Goal: Information Seeking & Learning: Learn about a topic

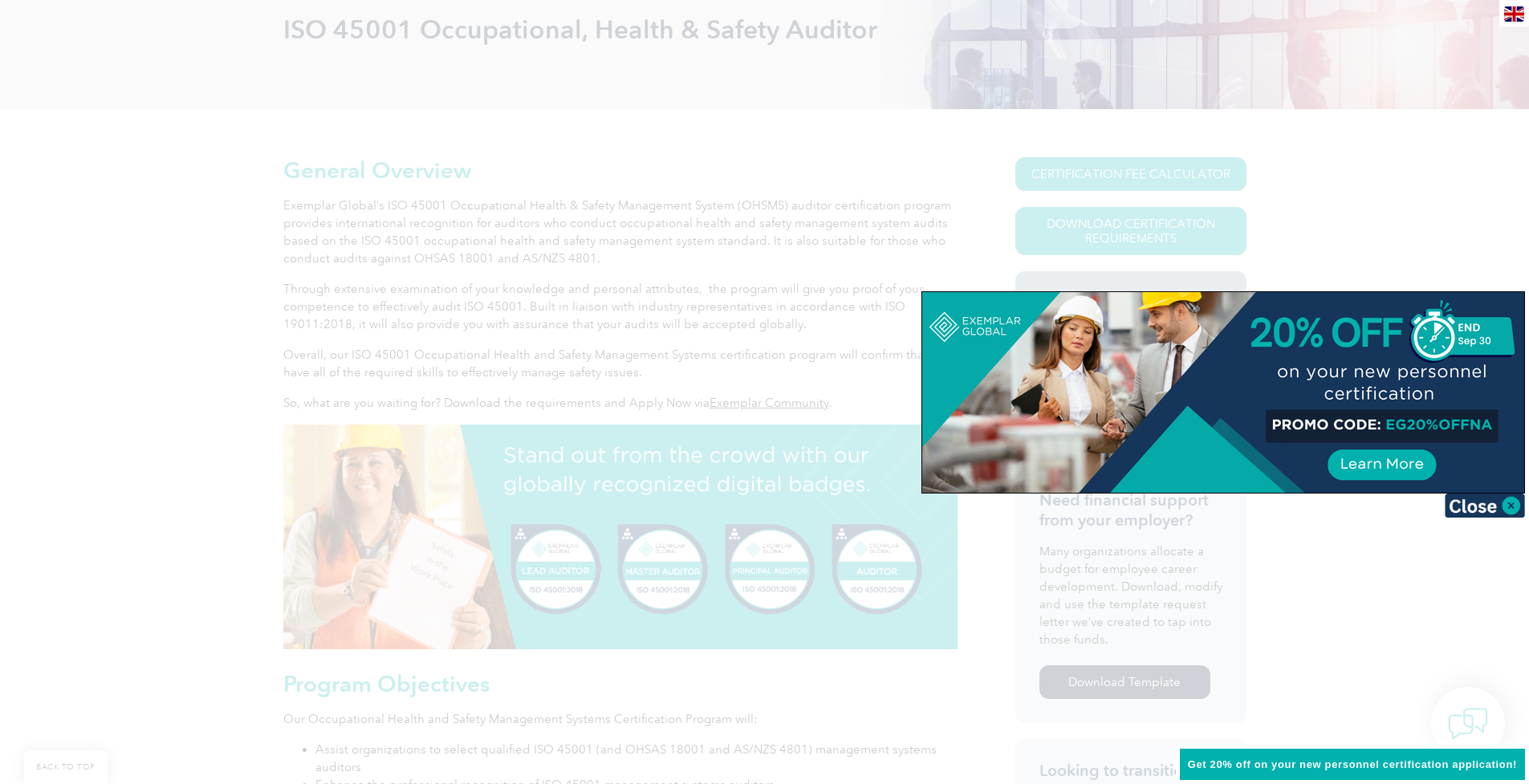
scroll to position [248, 0]
click at [1508, 503] on img at bounding box center [1485, 505] width 81 height 24
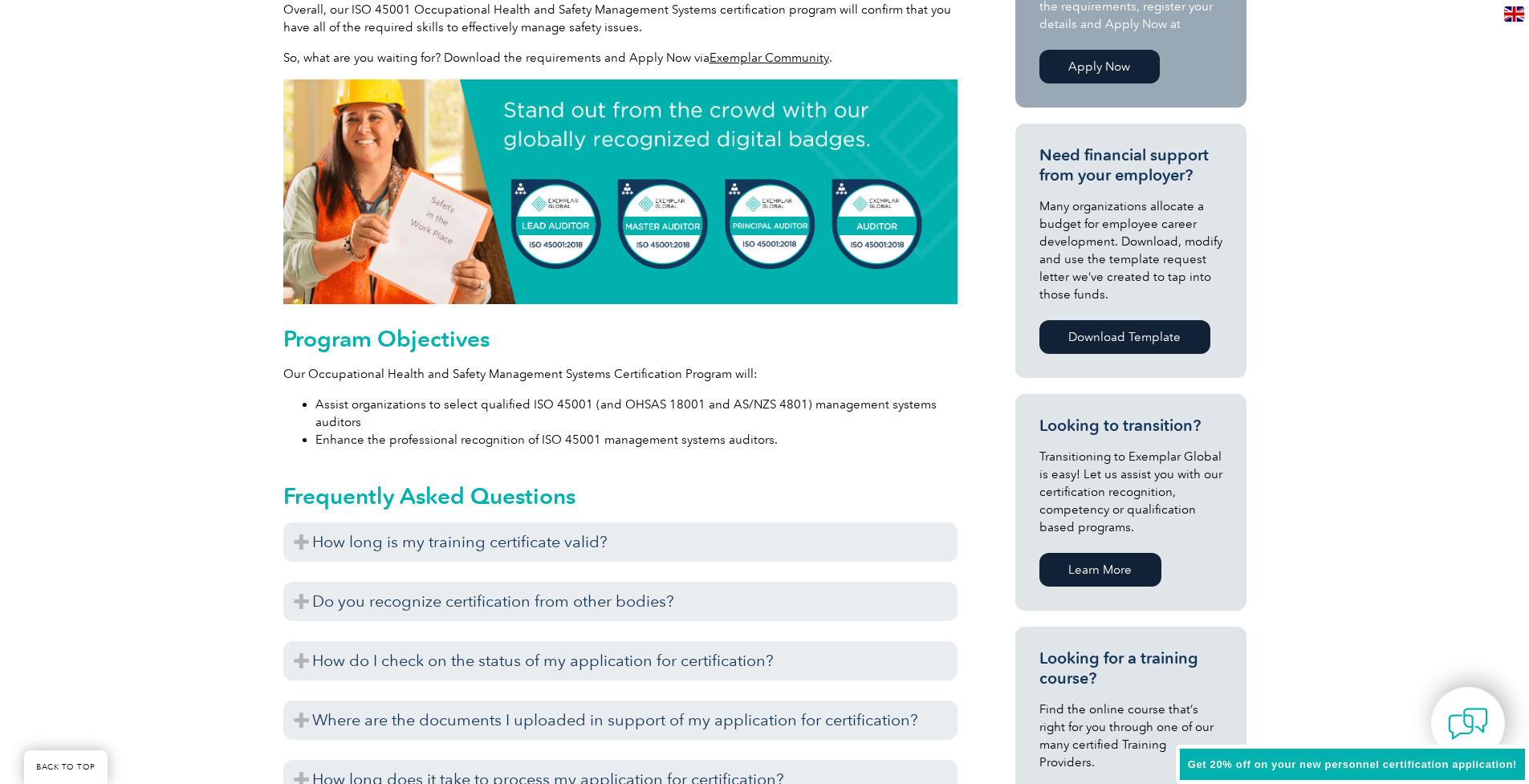
scroll to position [734, 0]
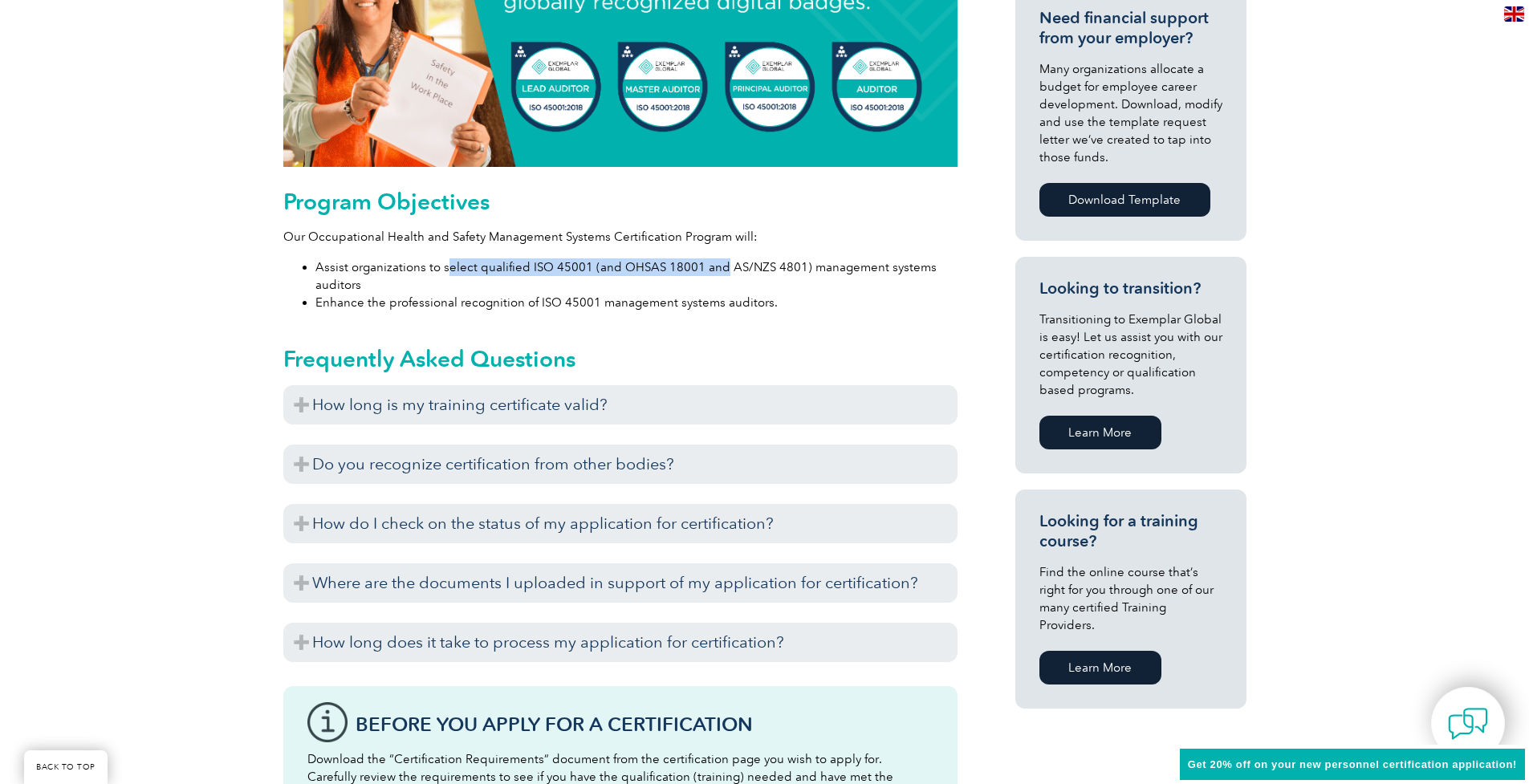
drag, startPoint x: 446, startPoint y: 269, endPoint x: 721, endPoint y: 267, distance: 275.0
click at [717, 265] on li "Assist organizations to select qualified ISO 45001 (and OHSAS 18001 and AS/NZS …" at bounding box center [637, 275] width 642 height 36
click at [832, 281] on li "Assist organizations to select qualified ISO 45001 (and OHSAS 18001 and AS/NZS …" at bounding box center [637, 275] width 642 height 36
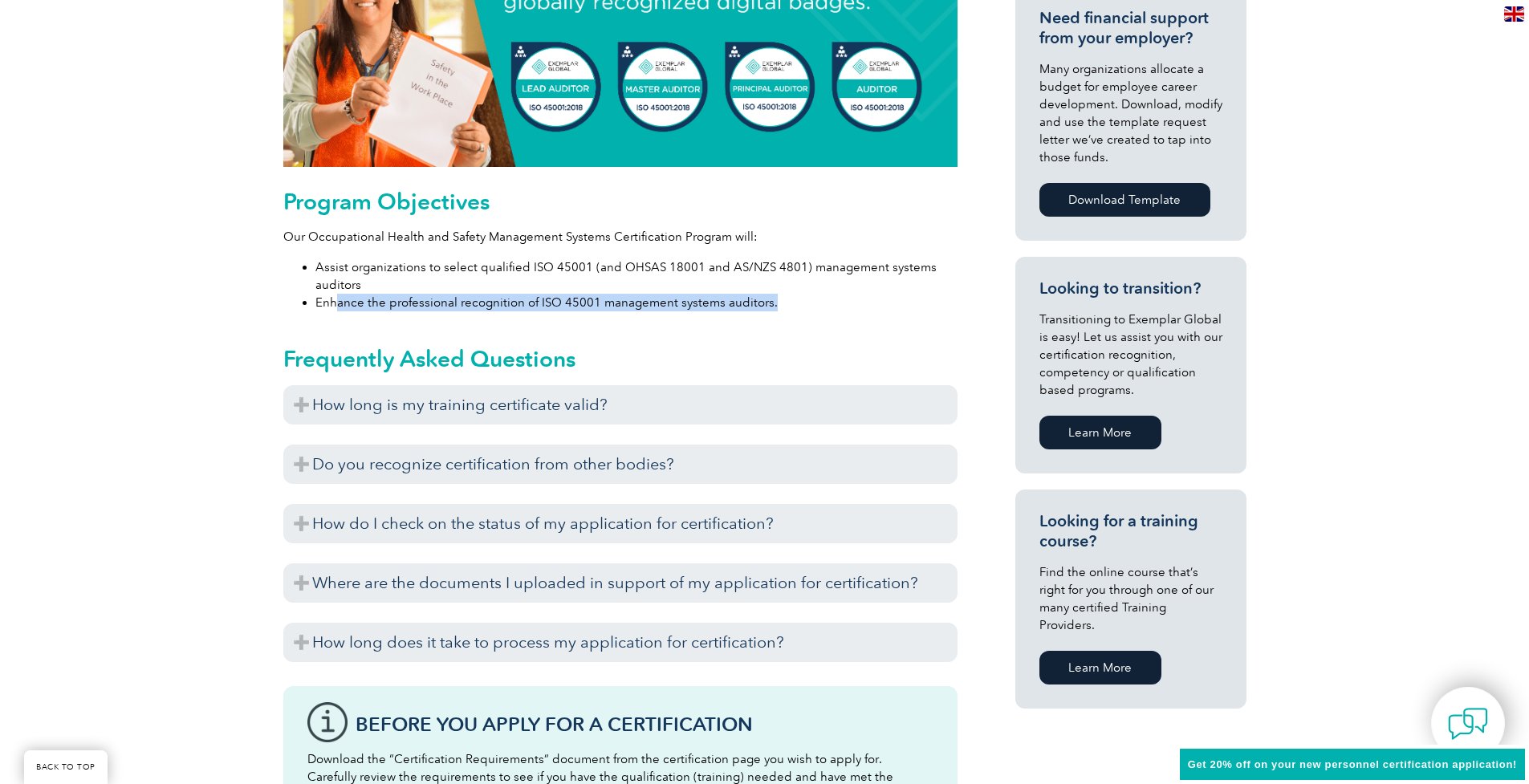
drag, startPoint x: 333, startPoint y: 306, endPoint x: 681, endPoint y: 310, distance: 348.0
click at [658, 310] on li "Enhance the professional recognition of ISO 45001 management systems auditors." at bounding box center [637, 302] width 642 height 17
click at [821, 322] on div "General Overview Exemplar Global’s ISO 45001 Occupational Health & Safety Manag…" at bounding box center [620, 471] width 674 height 1593
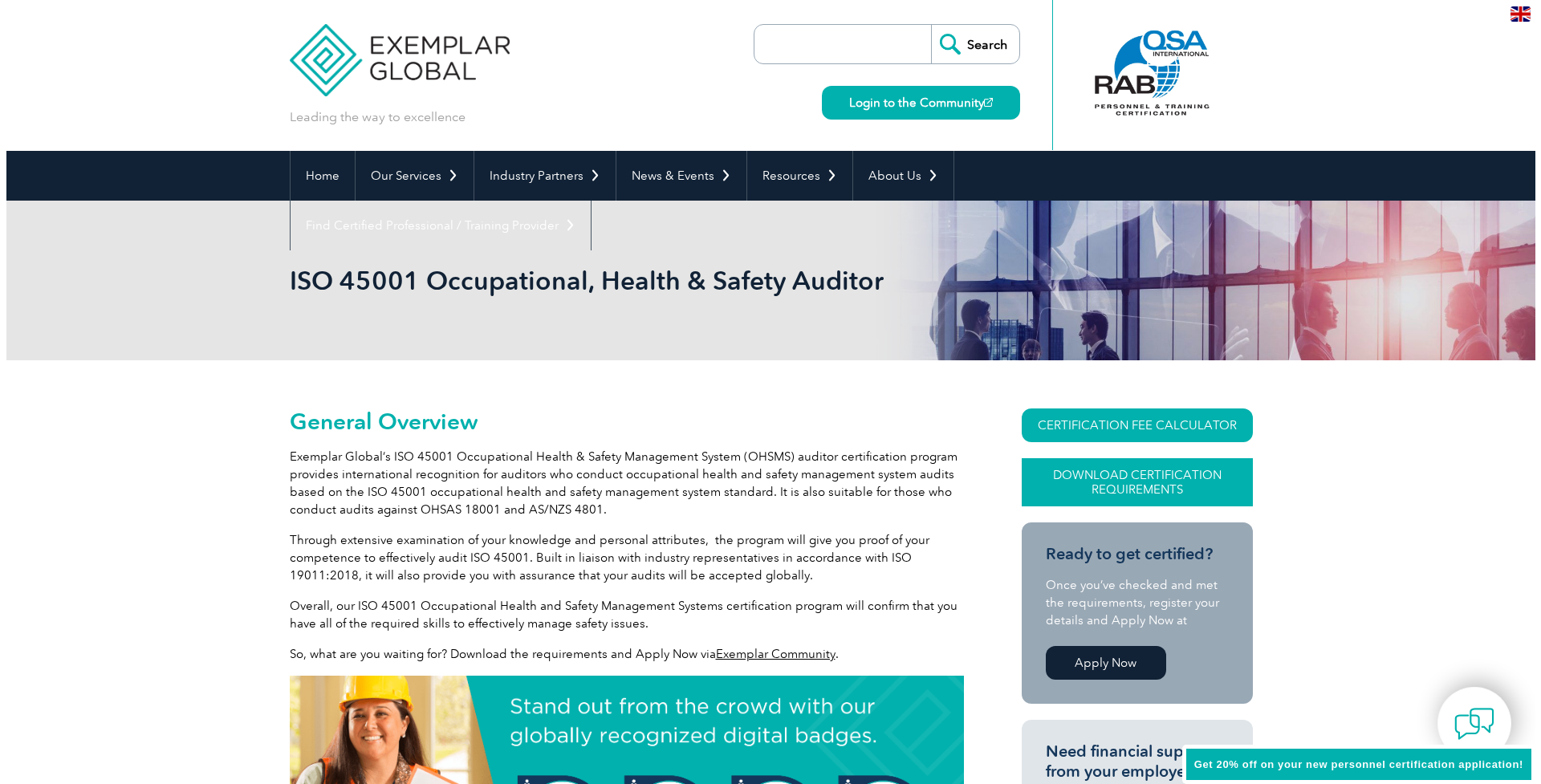
scroll to position [27, 0]
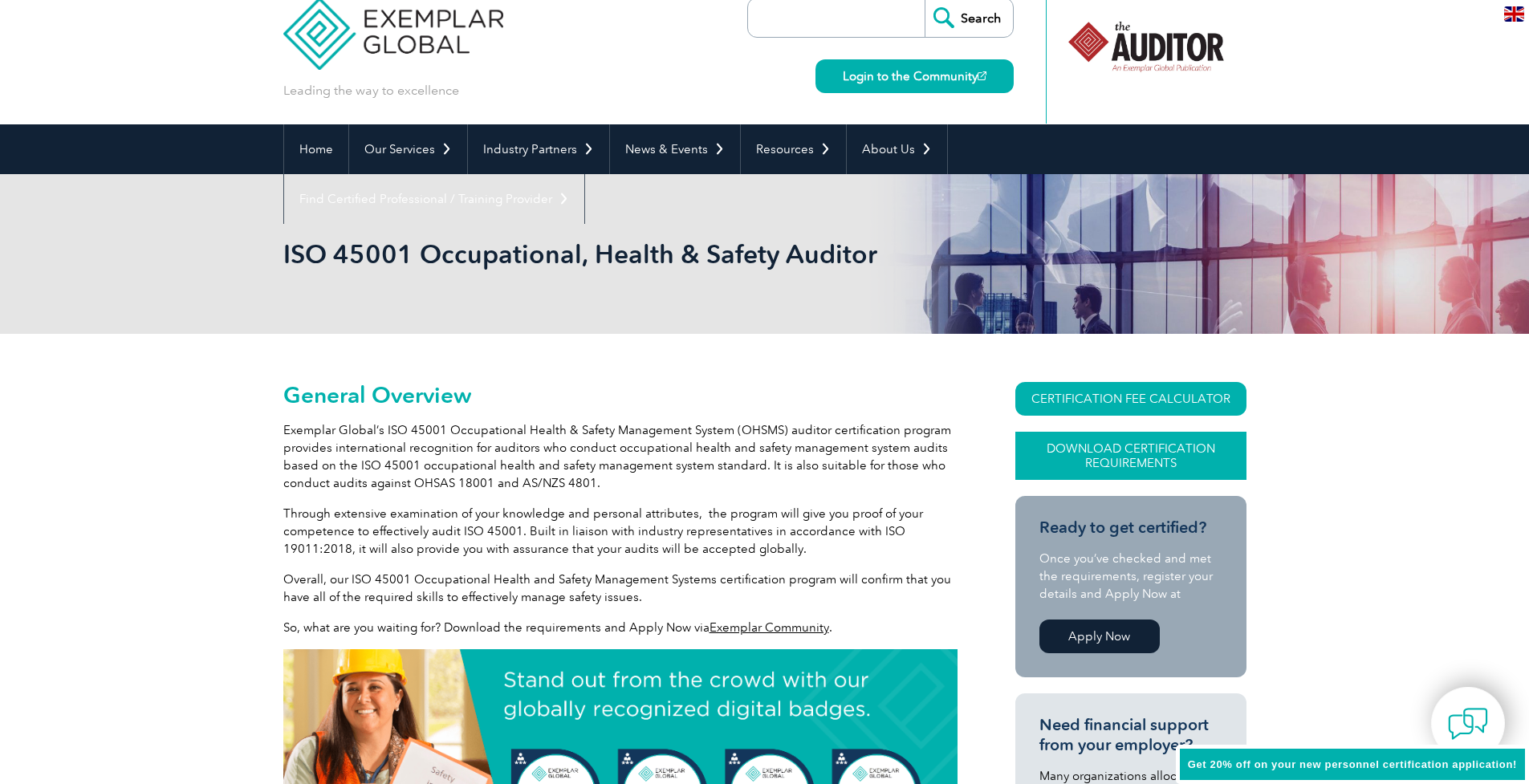
click at [1148, 446] on link "Download Certification Requirements" at bounding box center [1130, 456] width 232 height 48
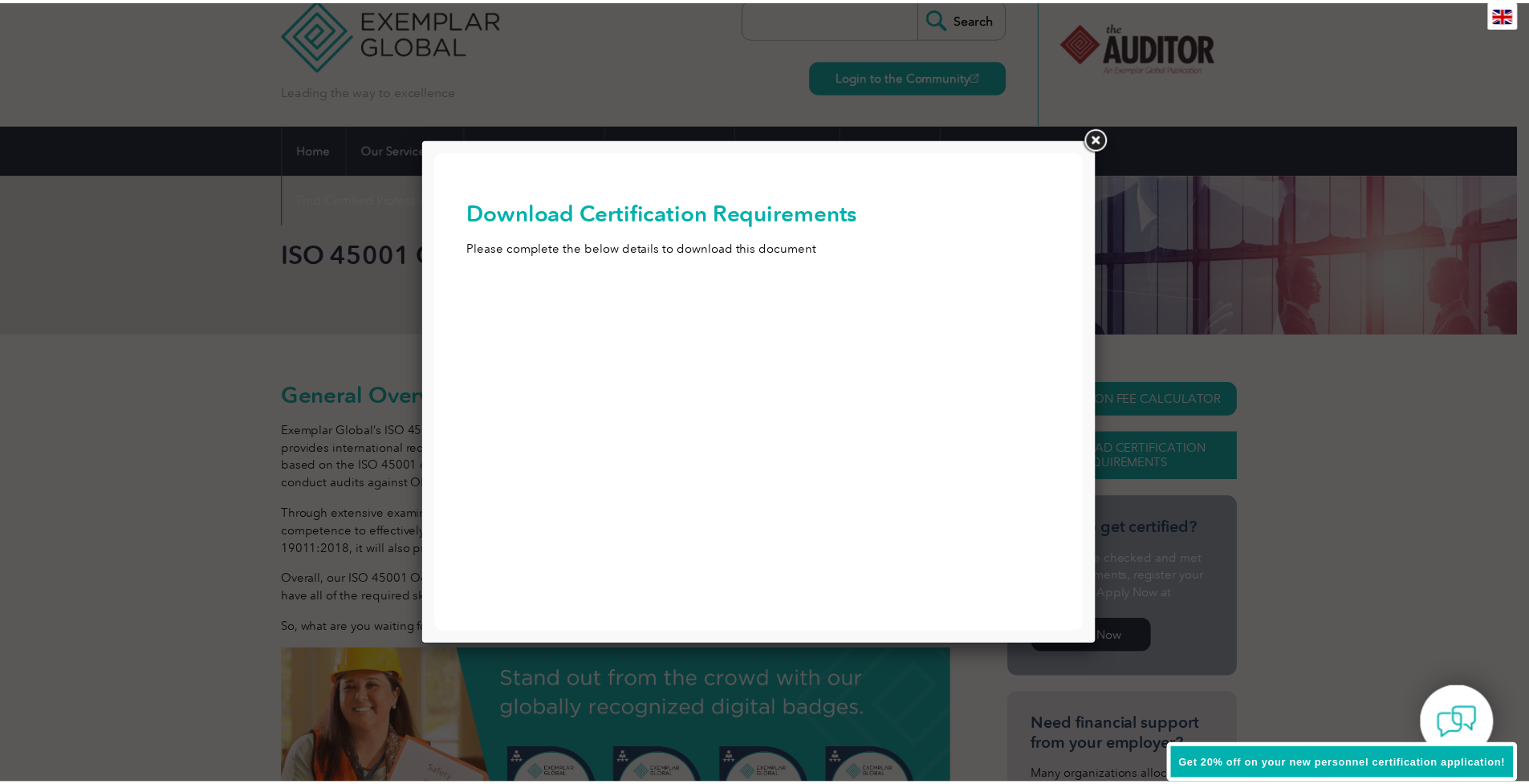
scroll to position [0, 0]
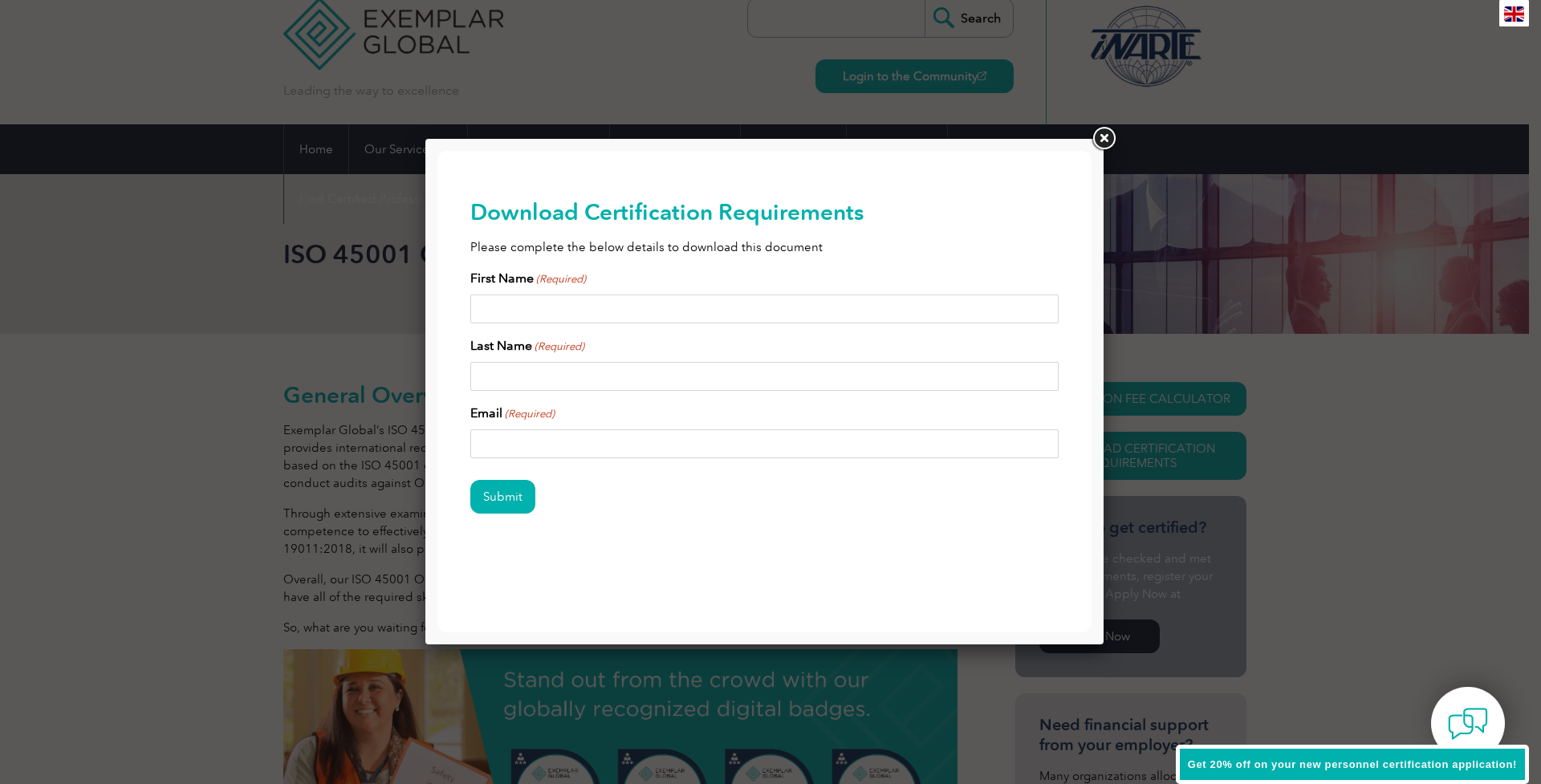
click at [1102, 134] on link at bounding box center [1104, 139] width 29 height 29
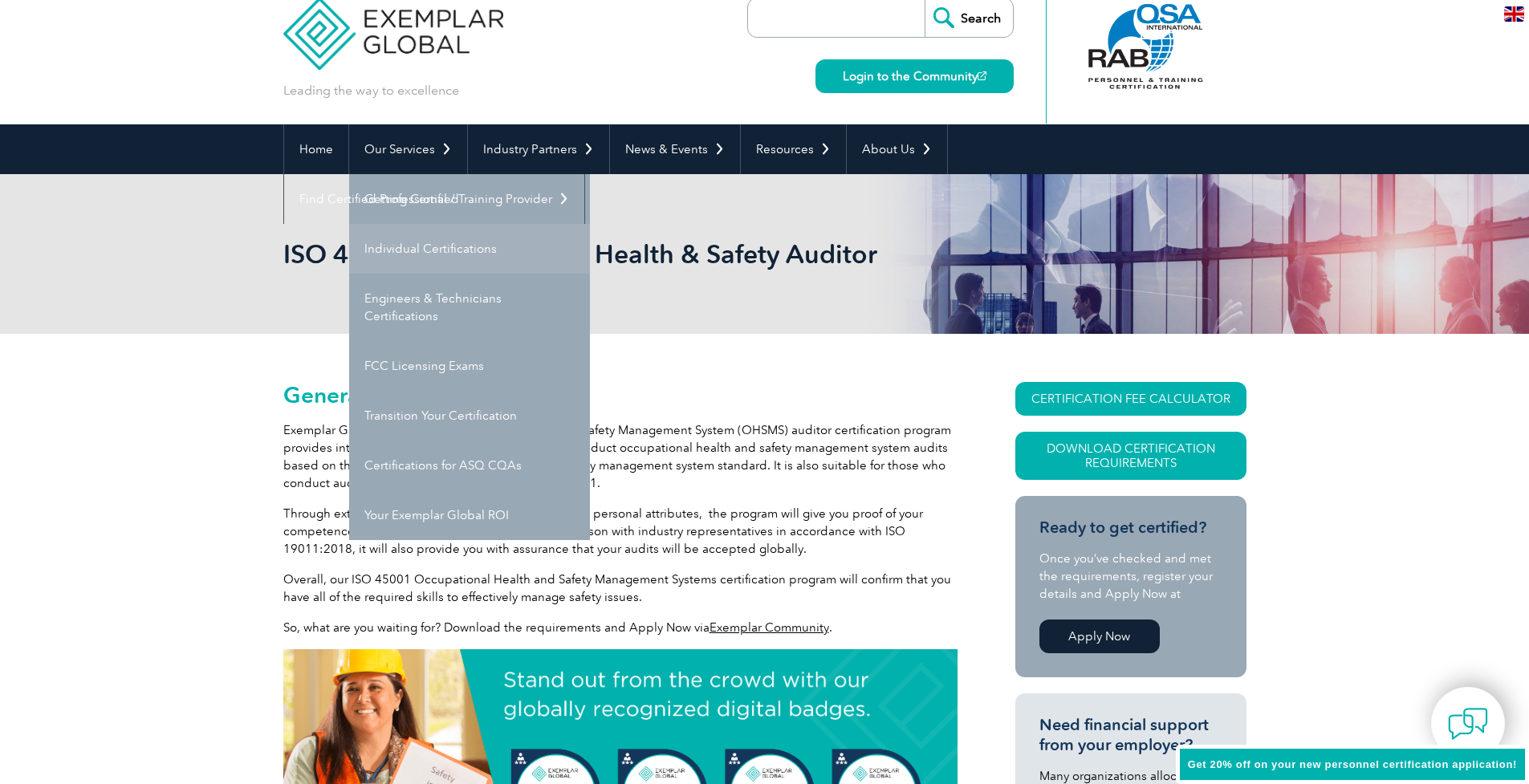
click at [419, 243] on link "Individual Certifications" at bounding box center [469, 249] width 241 height 49
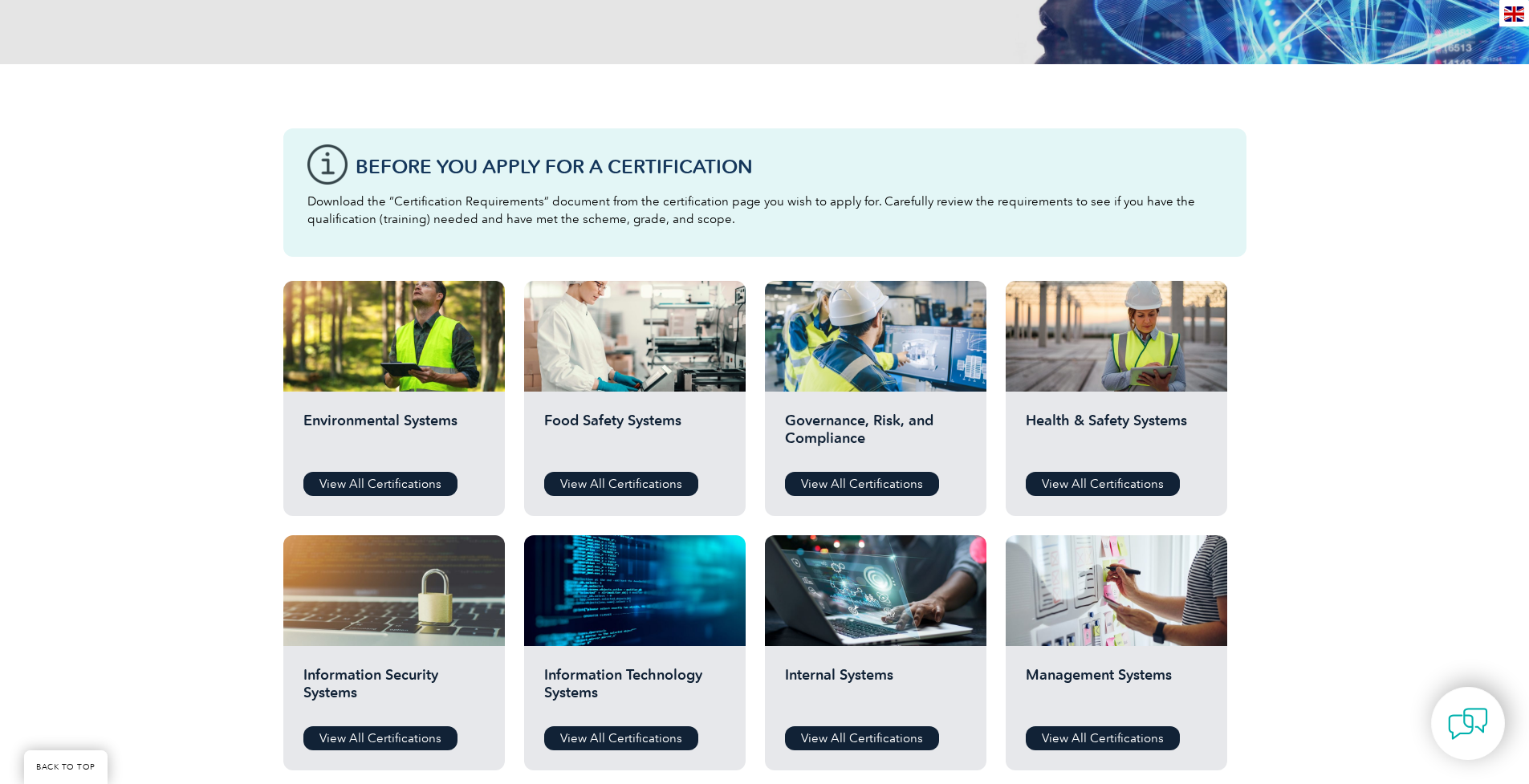
scroll to position [330, 0]
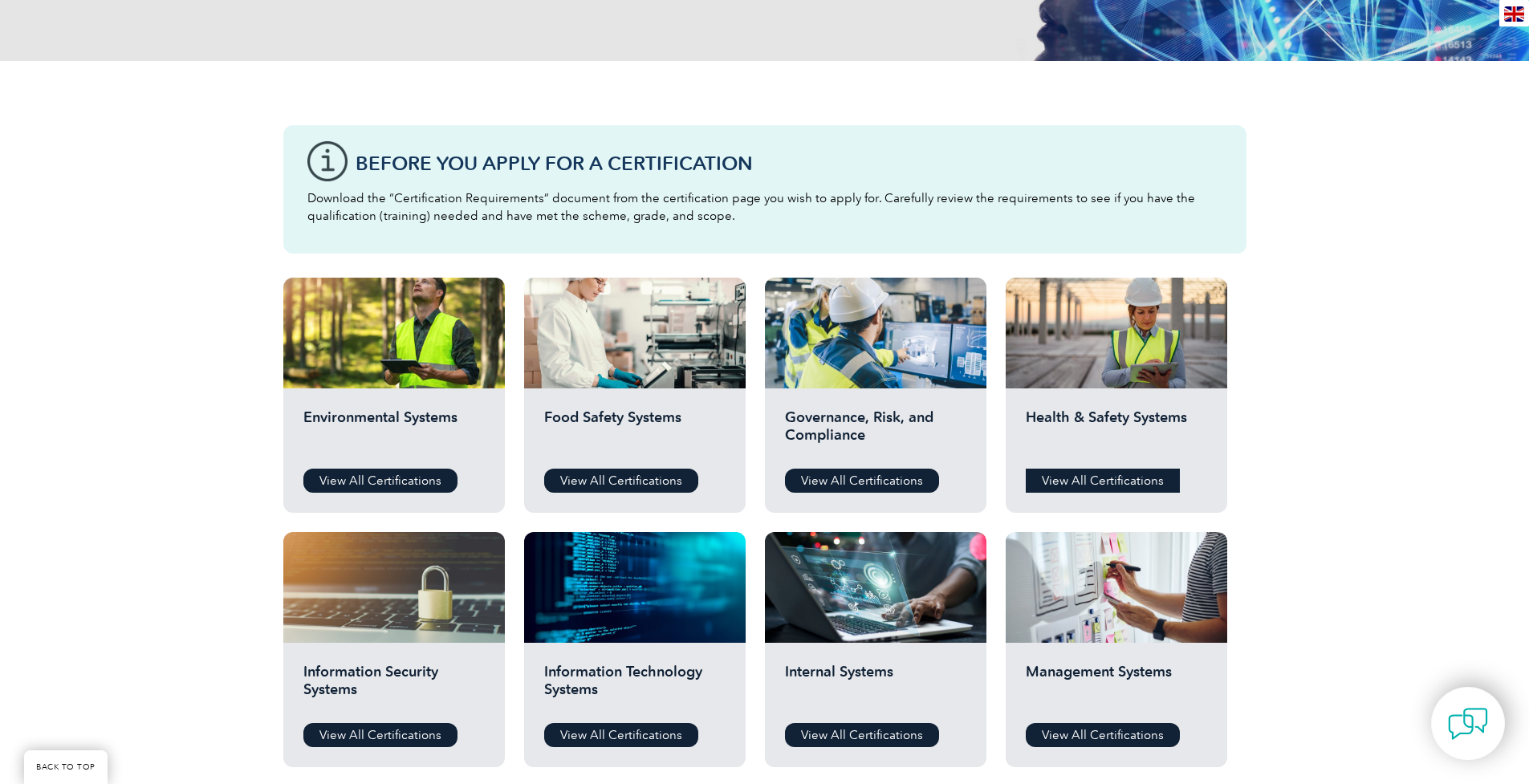
click at [1101, 478] on link "View All Certifications" at bounding box center [1103, 480] width 154 height 24
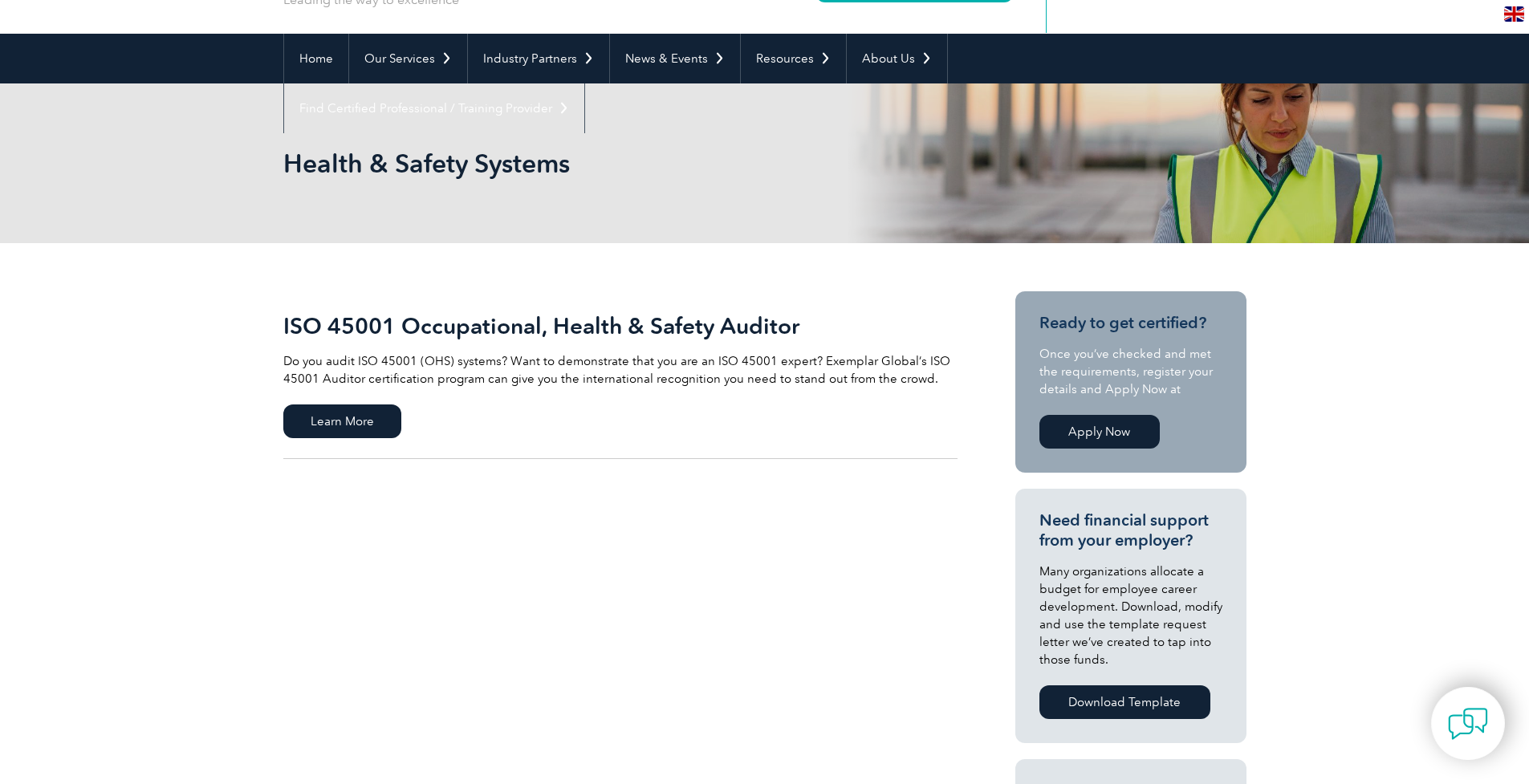
scroll to position [327, 0]
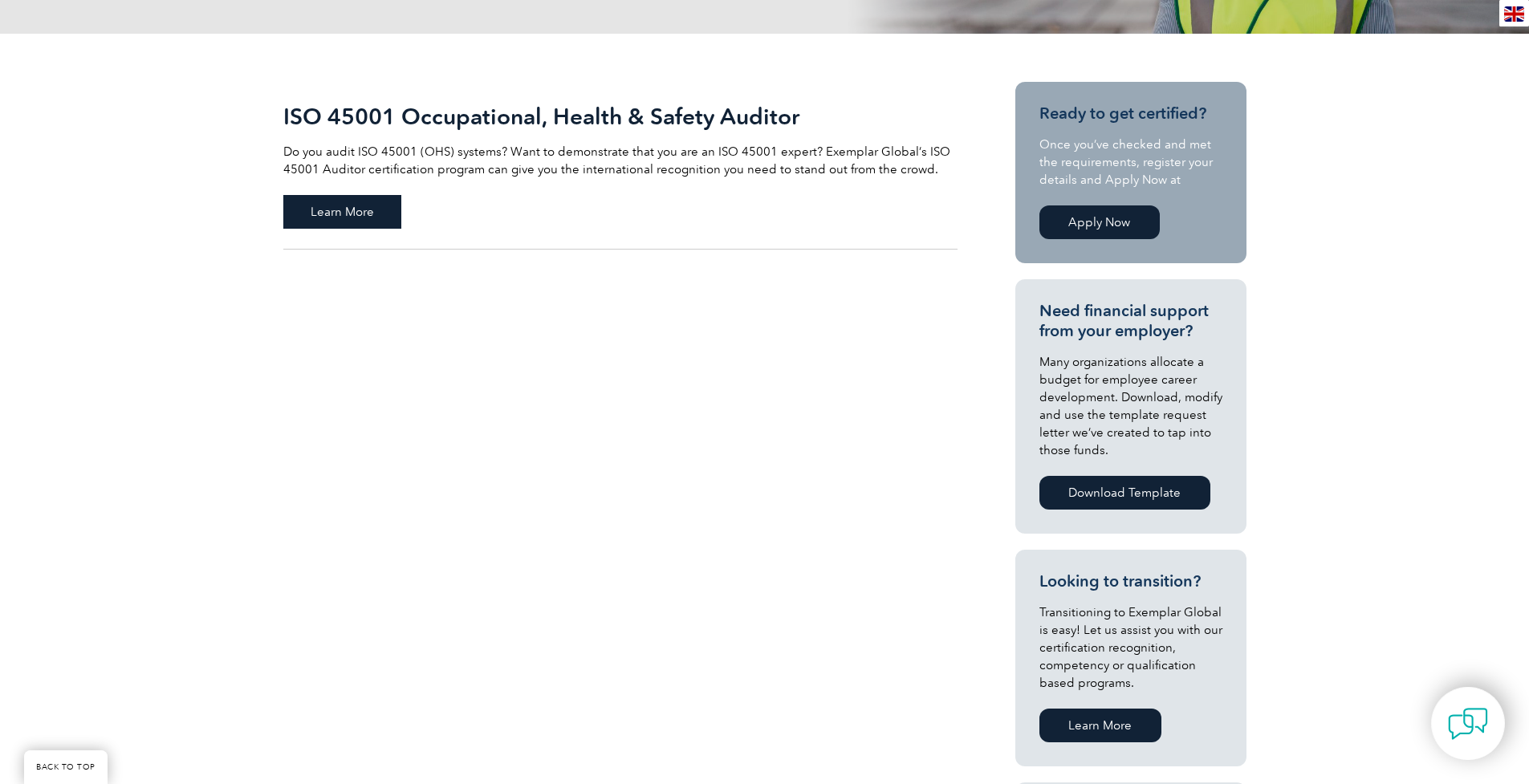
click at [358, 213] on span "Learn More" at bounding box center [342, 211] width 118 height 34
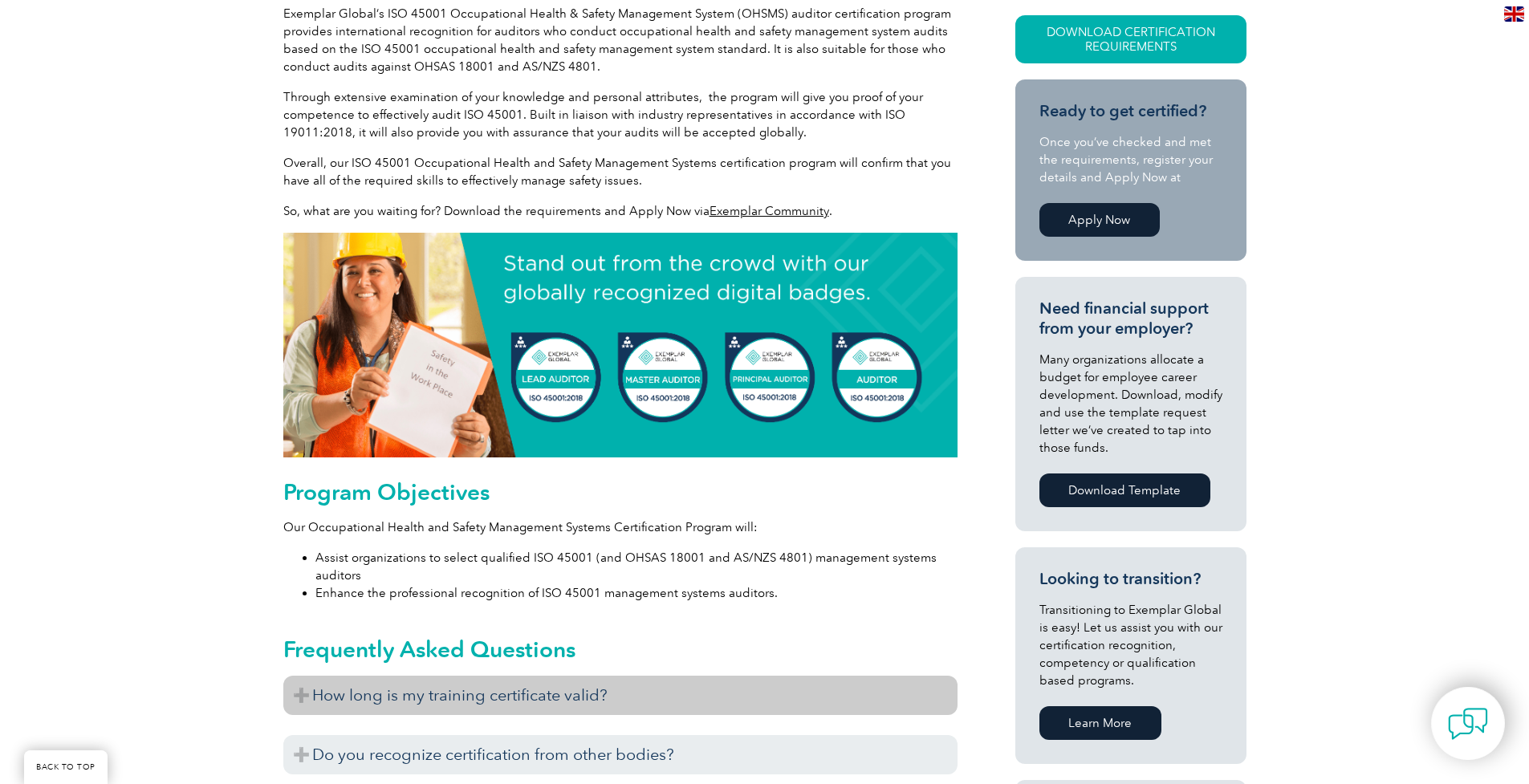
scroll to position [609, 0]
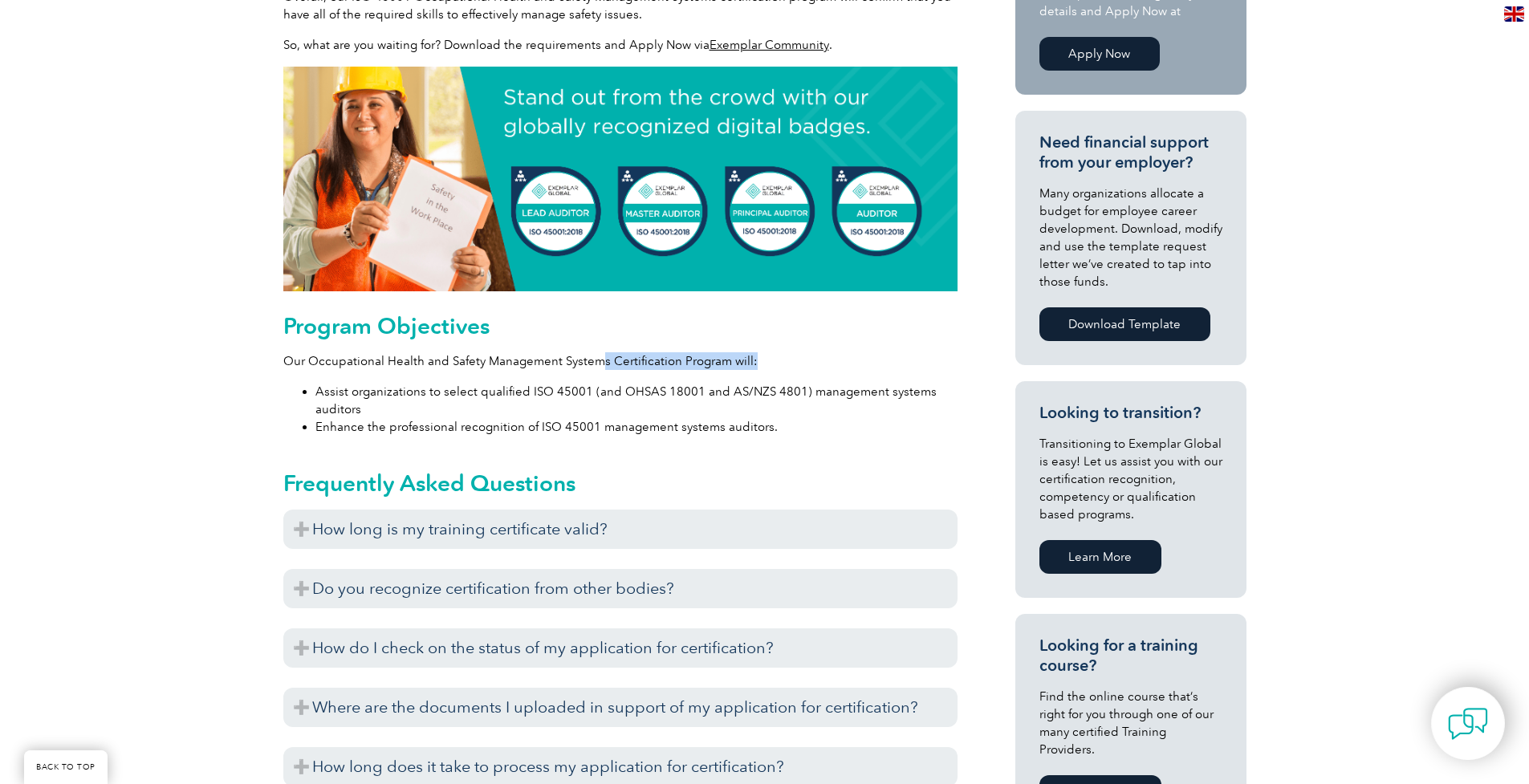
drag, startPoint x: 598, startPoint y: 357, endPoint x: 821, endPoint y: 355, distance: 223.0
click at [821, 355] on p "Our Occupational Health and Safety Management Systems Certification Program wil…" at bounding box center [620, 360] width 674 height 17
click at [432, 408] on li "Assist organizations to select qualified ISO 45001 (and OHSAS 18001 and AS/NZS …" at bounding box center [637, 400] width 642 height 36
drag, startPoint x: 433, startPoint y: 394, endPoint x: 839, endPoint y: 388, distance: 406.0
click at [779, 385] on li "Assist organizations to select qualified ISO 45001 (and OHSAS 18001 and AS/NZS …" at bounding box center [637, 400] width 642 height 36
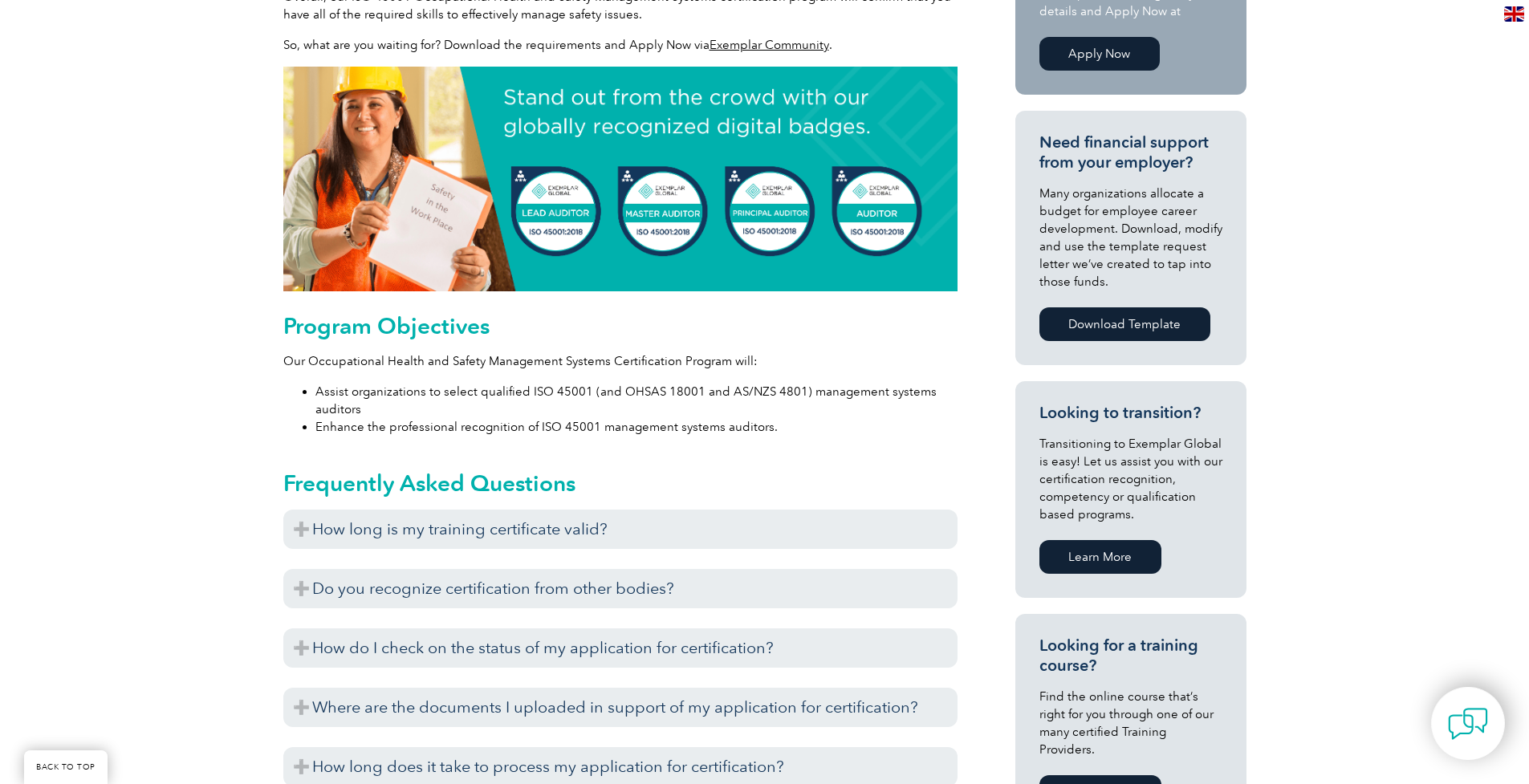
drag, startPoint x: 834, startPoint y: 421, endPoint x: 834, endPoint y: 467, distance: 46.0
click at [834, 421] on li "Enhance the professional recognition of ISO 45001 management systems auditors." at bounding box center [637, 426] width 642 height 17
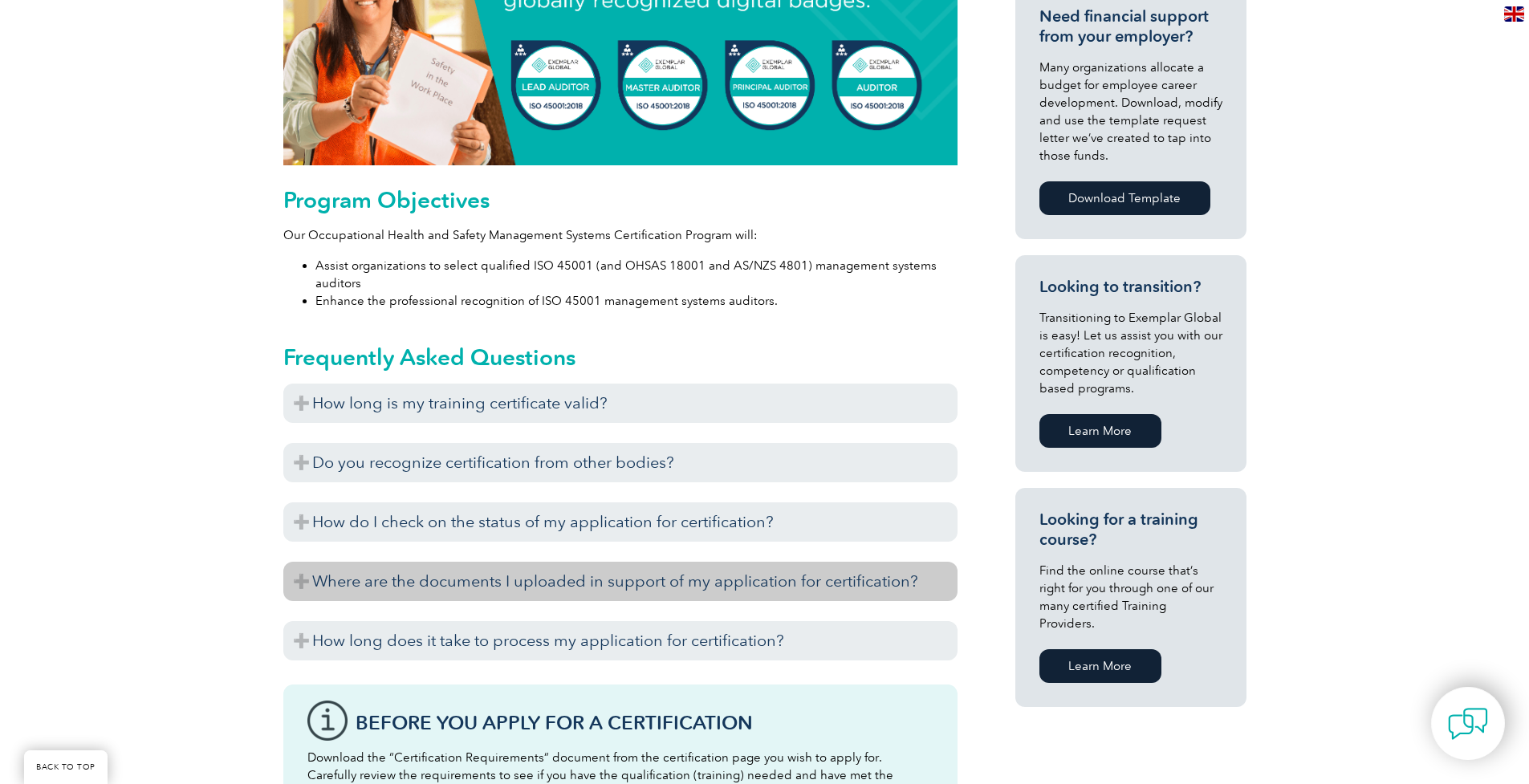
scroll to position [850, 0]
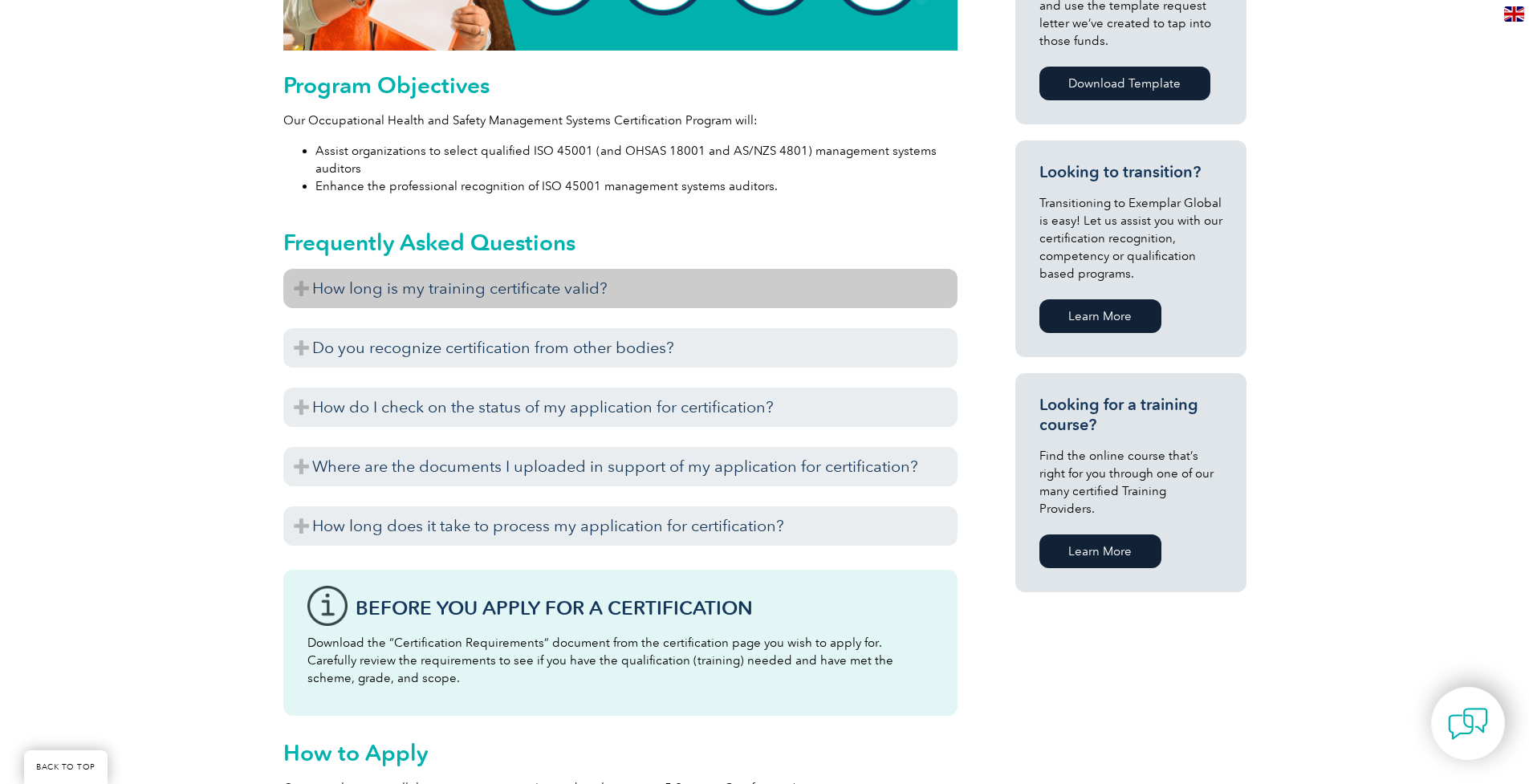
click at [310, 291] on h3 "How long is my training certificate valid?" at bounding box center [620, 288] width 674 height 39
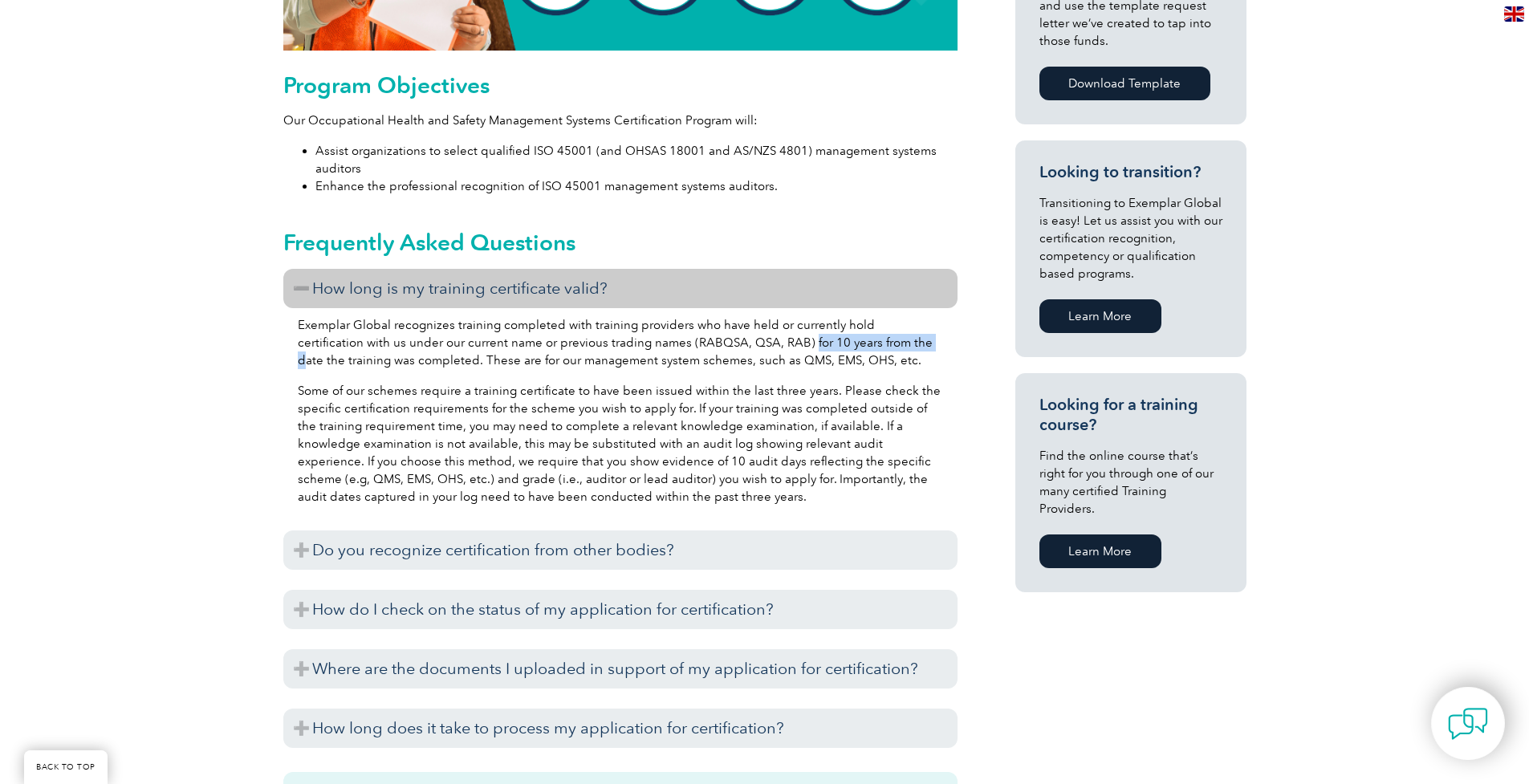
drag, startPoint x: 738, startPoint y: 342, endPoint x: 857, endPoint y: 353, distance: 119.5
click at [862, 342] on p "Exemplar Global recognizes training completed with training providers who have …" at bounding box center [619, 343] width 645 height 53
click at [597, 365] on p "Exemplar Global recognizes training completed with training providers who have …" at bounding box center [619, 343] width 645 height 53
drag, startPoint x: 634, startPoint y: 342, endPoint x: 716, endPoint y: 344, distance: 82.0
click at [716, 344] on p "Exemplar Global recognizes training completed with training providers who have …" at bounding box center [619, 343] width 645 height 53
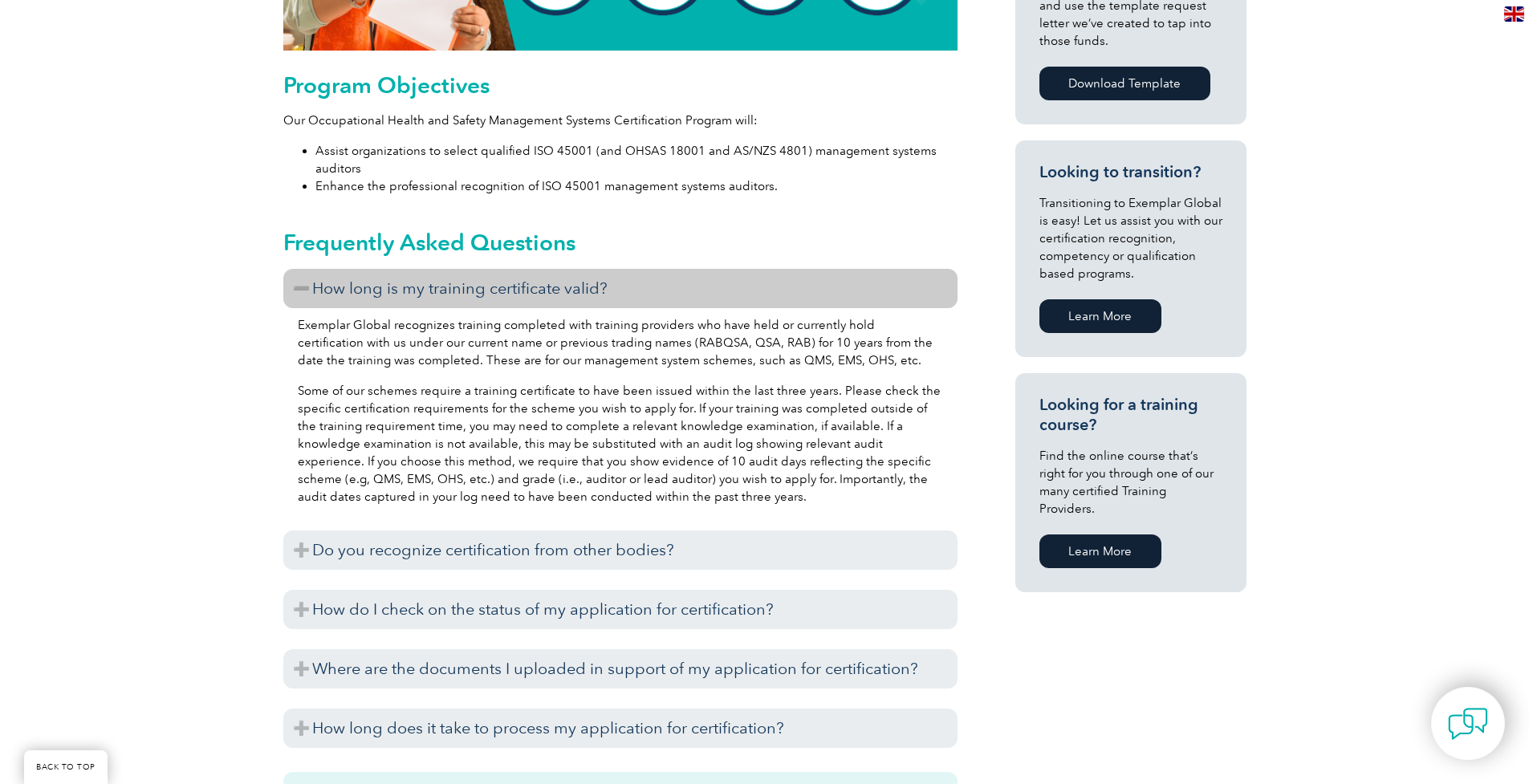
click at [852, 351] on p "Exemplar Global recognizes training completed with training providers who have …" at bounding box center [619, 343] width 645 height 53
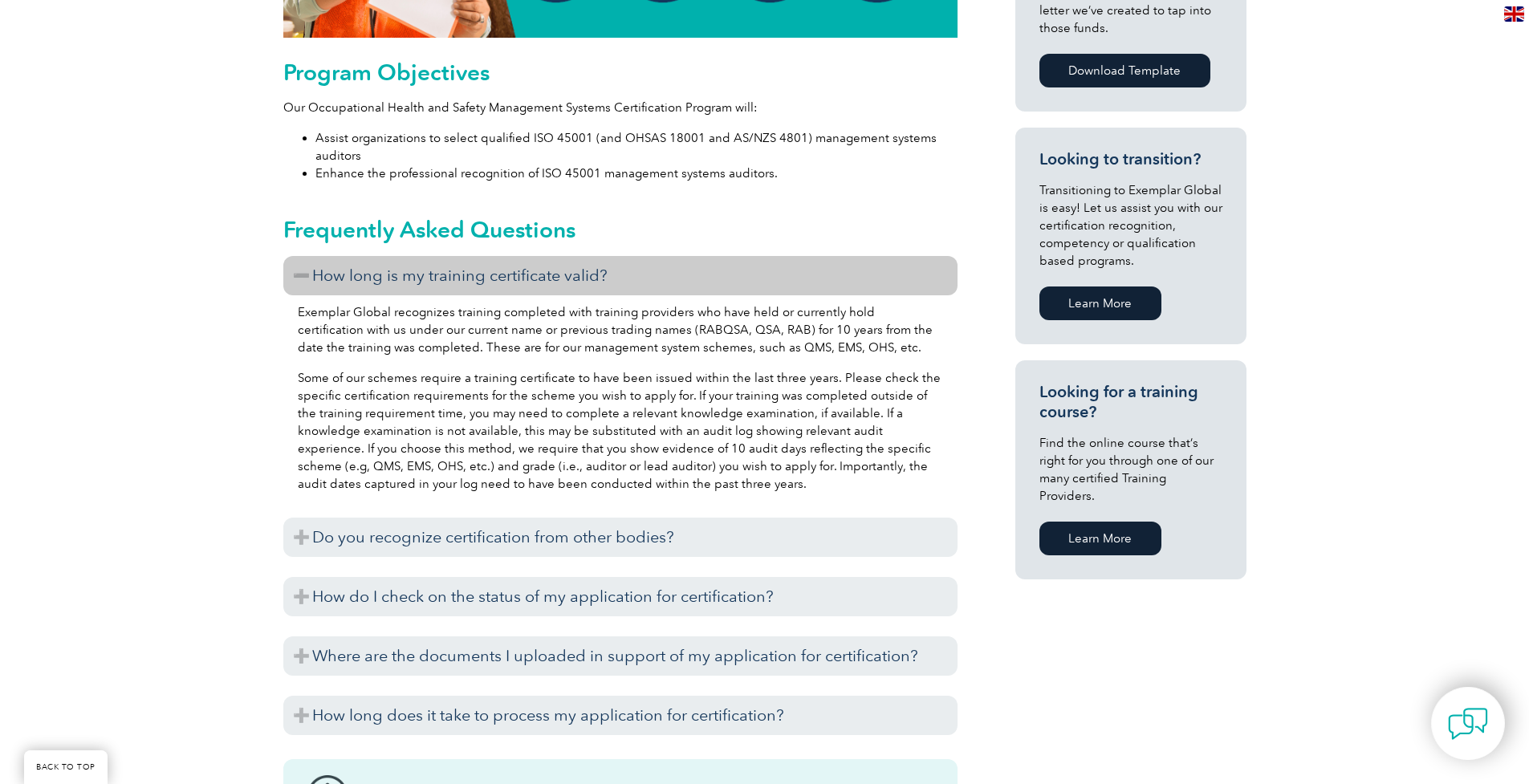
scroll to position [869, 0]
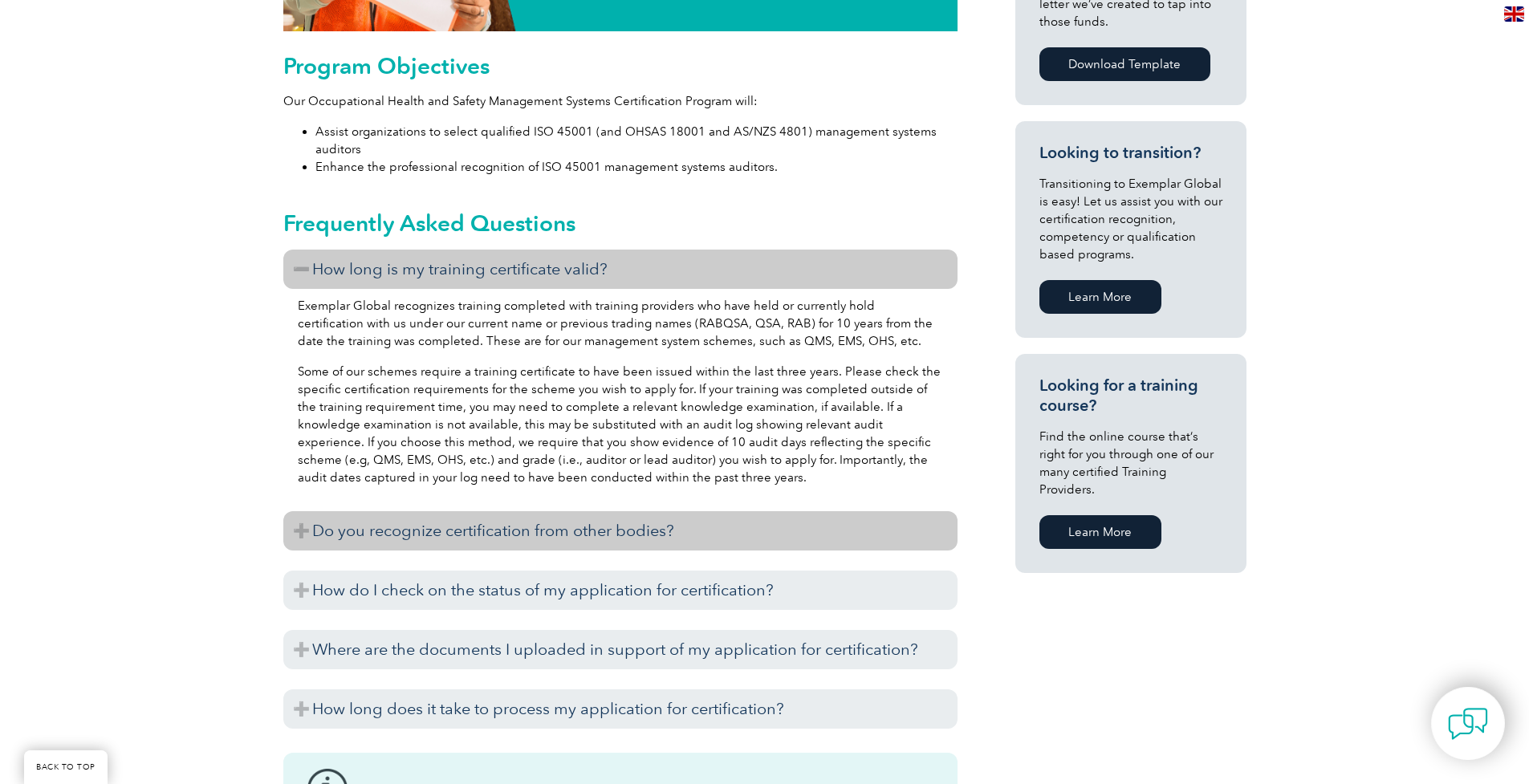
click at [296, 529] on h3 "Do you recognize certification from other bodies?" at bounding box center [620, 531] width 674 height 39
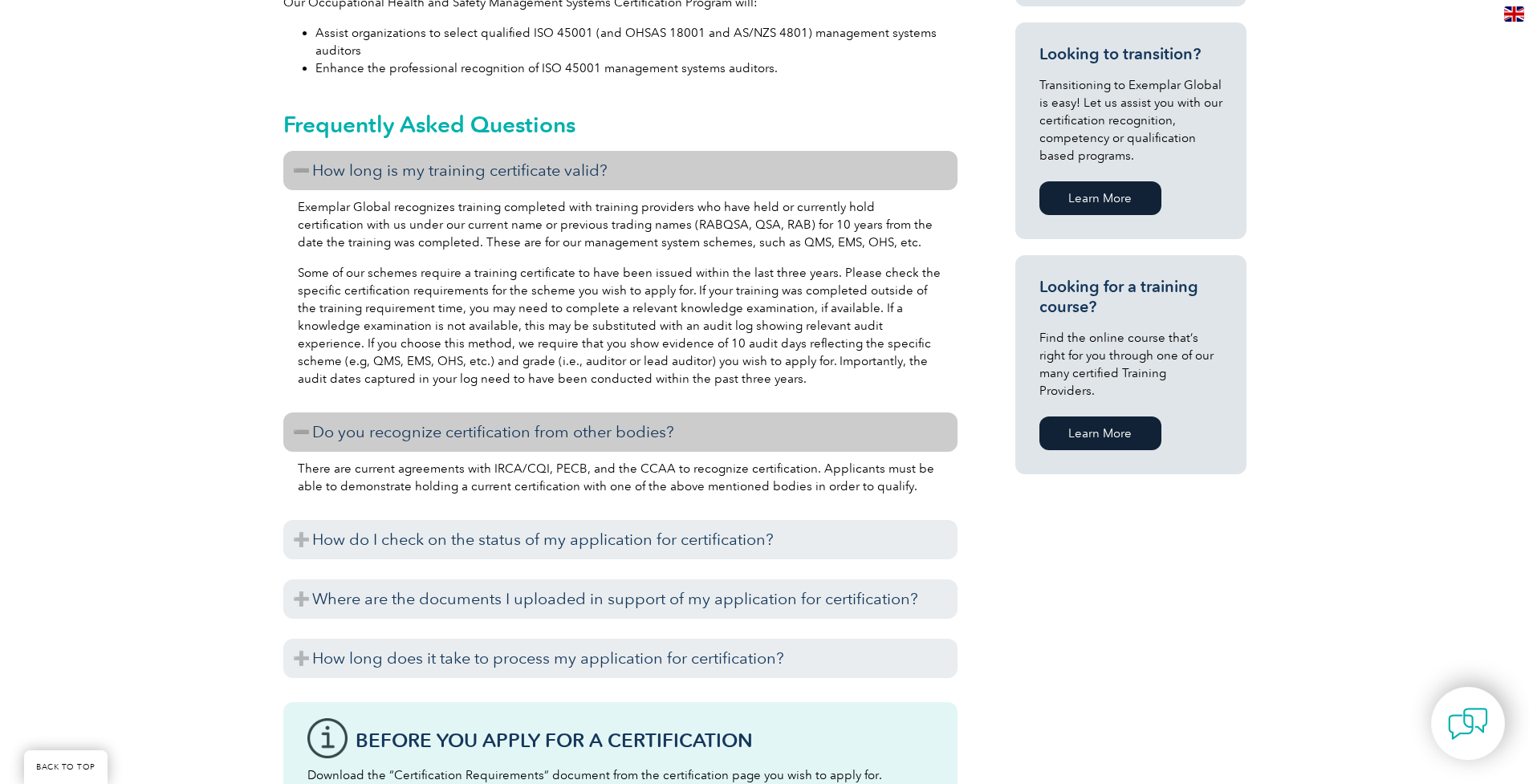
scroll to position [971, 0]
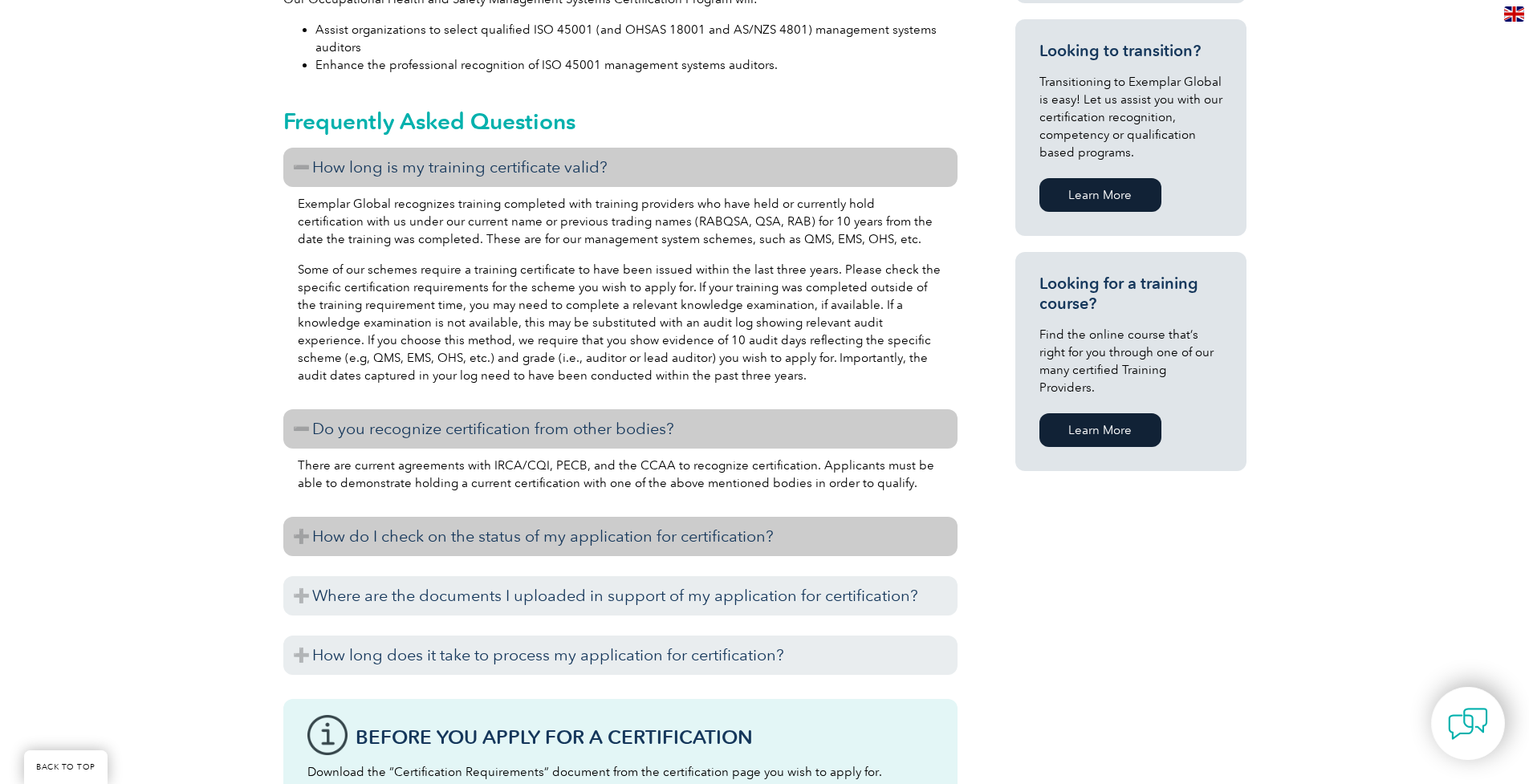
click at [304, 536] on h3 "How do I check on the status of my application for certification?" at bounding box center [620, 536] width 674 height 39
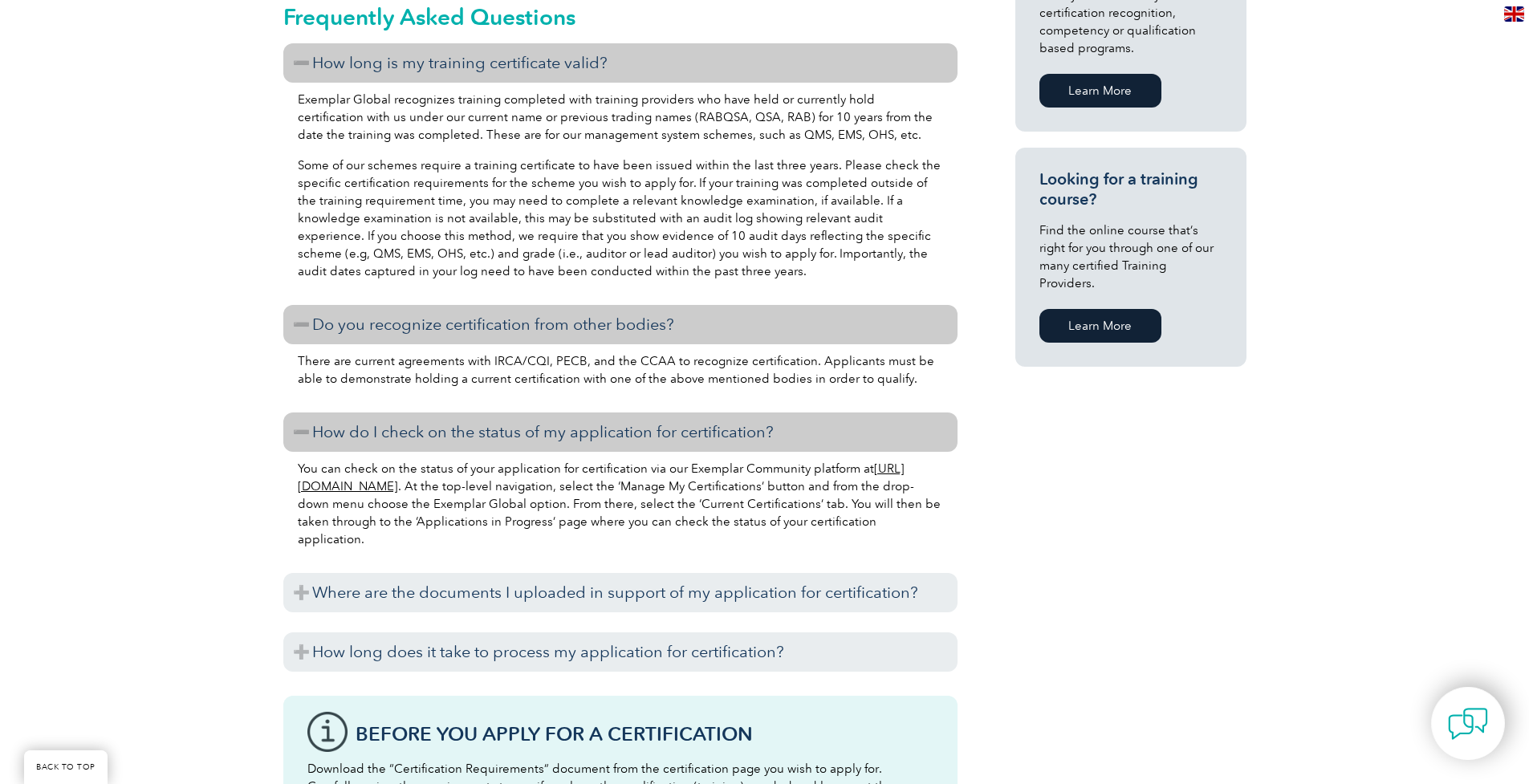
scroll to position [1146, 0]
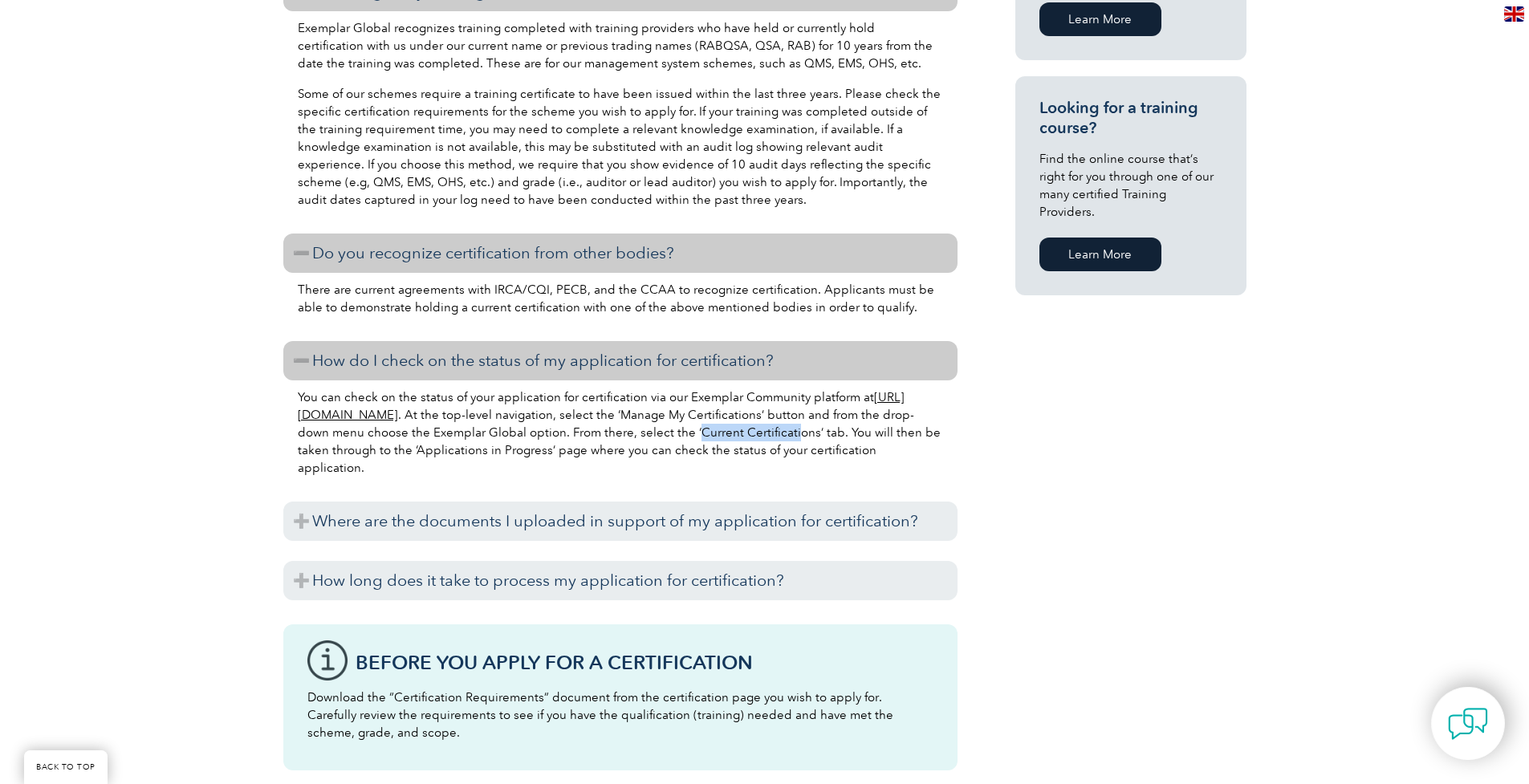
drag, startPoint x: 794, startPoint y: 433, endPoint x: 871, endPoint y: 433, distance: 77.0
click at [871, 433] on p "You can check on the status of your application for certification via our Exemp…" at bounding box center [619, 432] width 645 height 88
click at [1079, 474] on div "General Overview Exemplar Global’s ISO 45001 Occupational Health & Safety Manag…" at bounding box center [765, 238] width 963 height 2048
click at [481, 473] on p "You can check on the status of your application for certification via our Exemp…" at bounding box center [619, 432] width 645 height 88
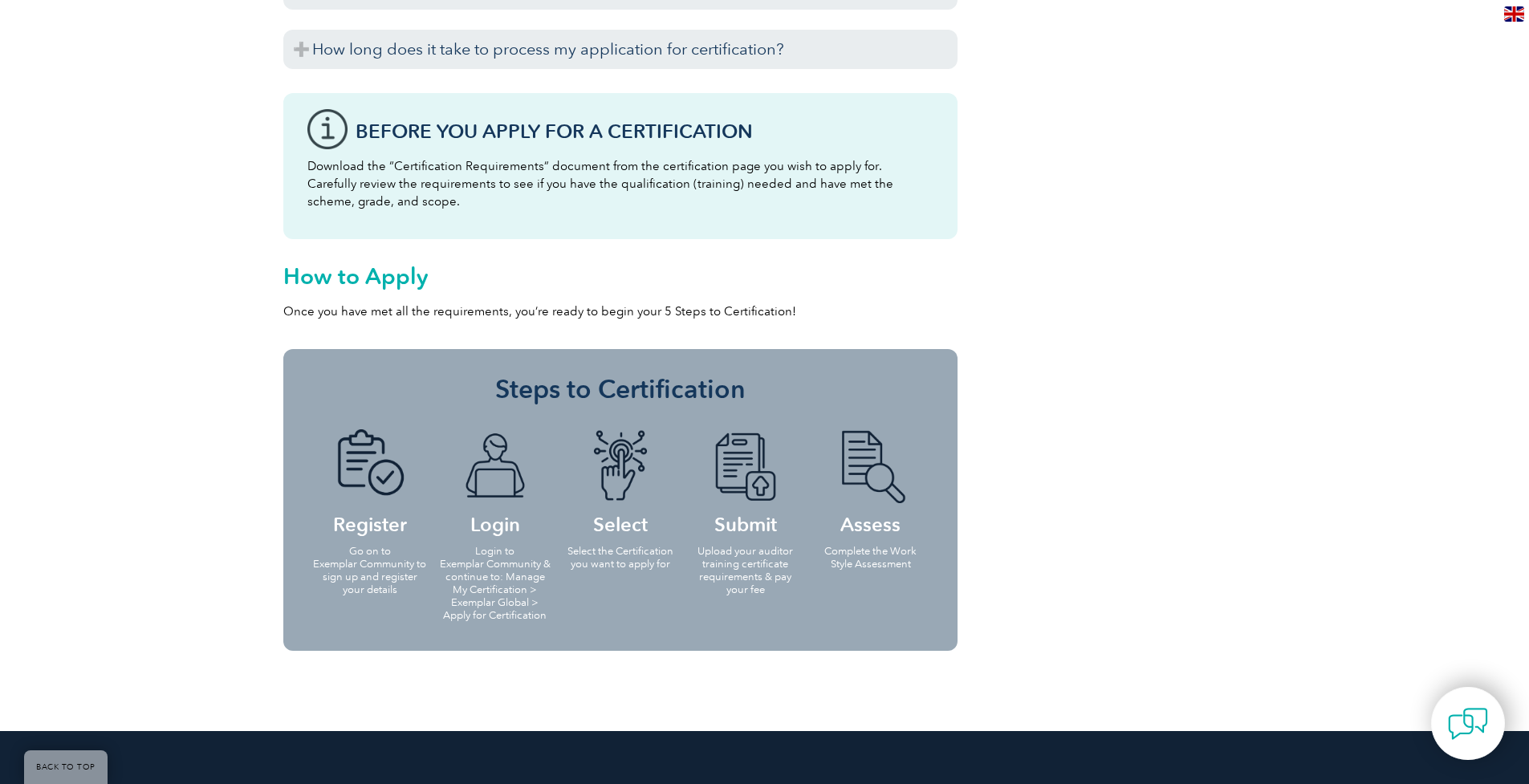
scroll to position [0, 0]
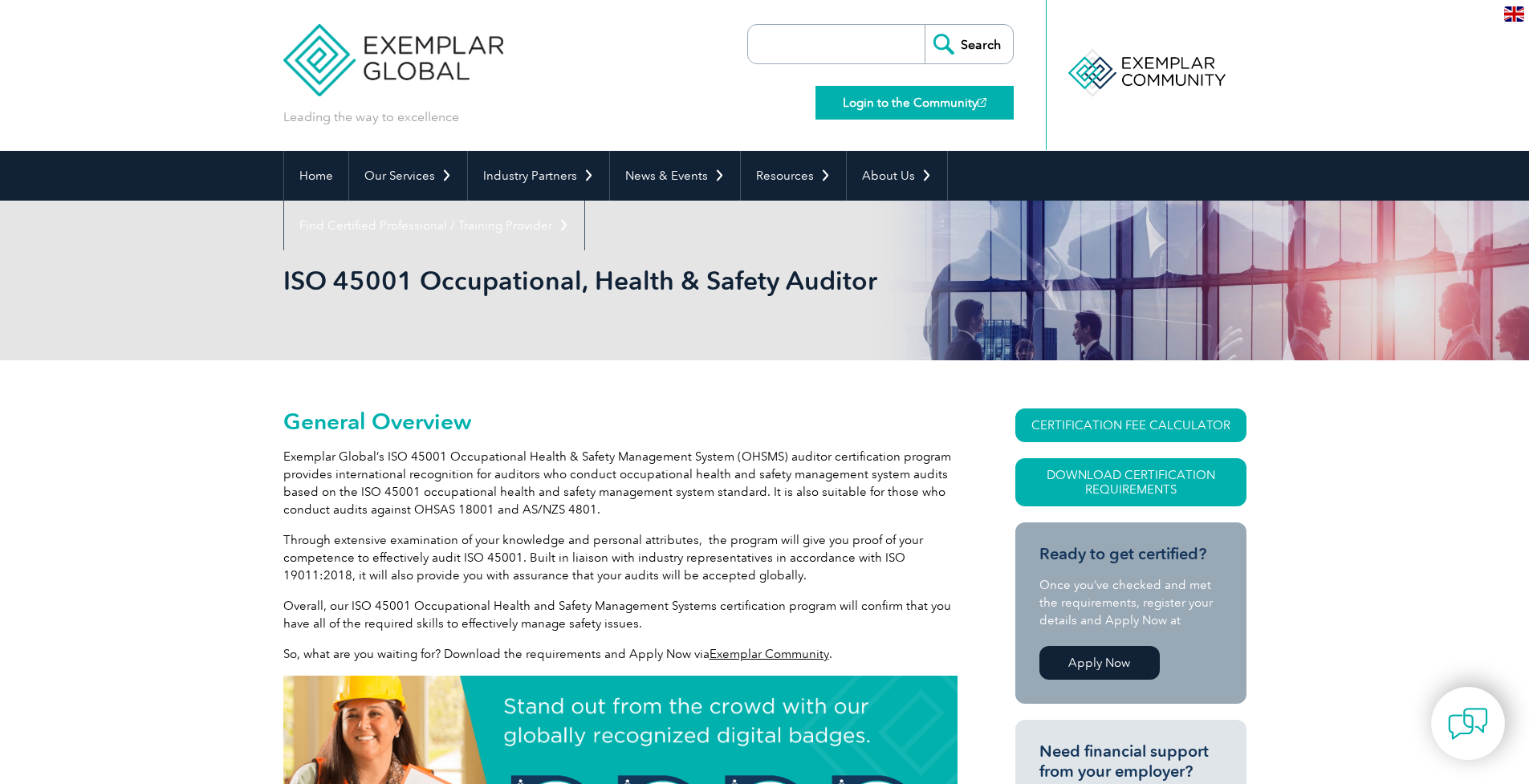
click at [883, 95] on link "Login to the Community" at bounding box center [914, 102] width 199 height 34
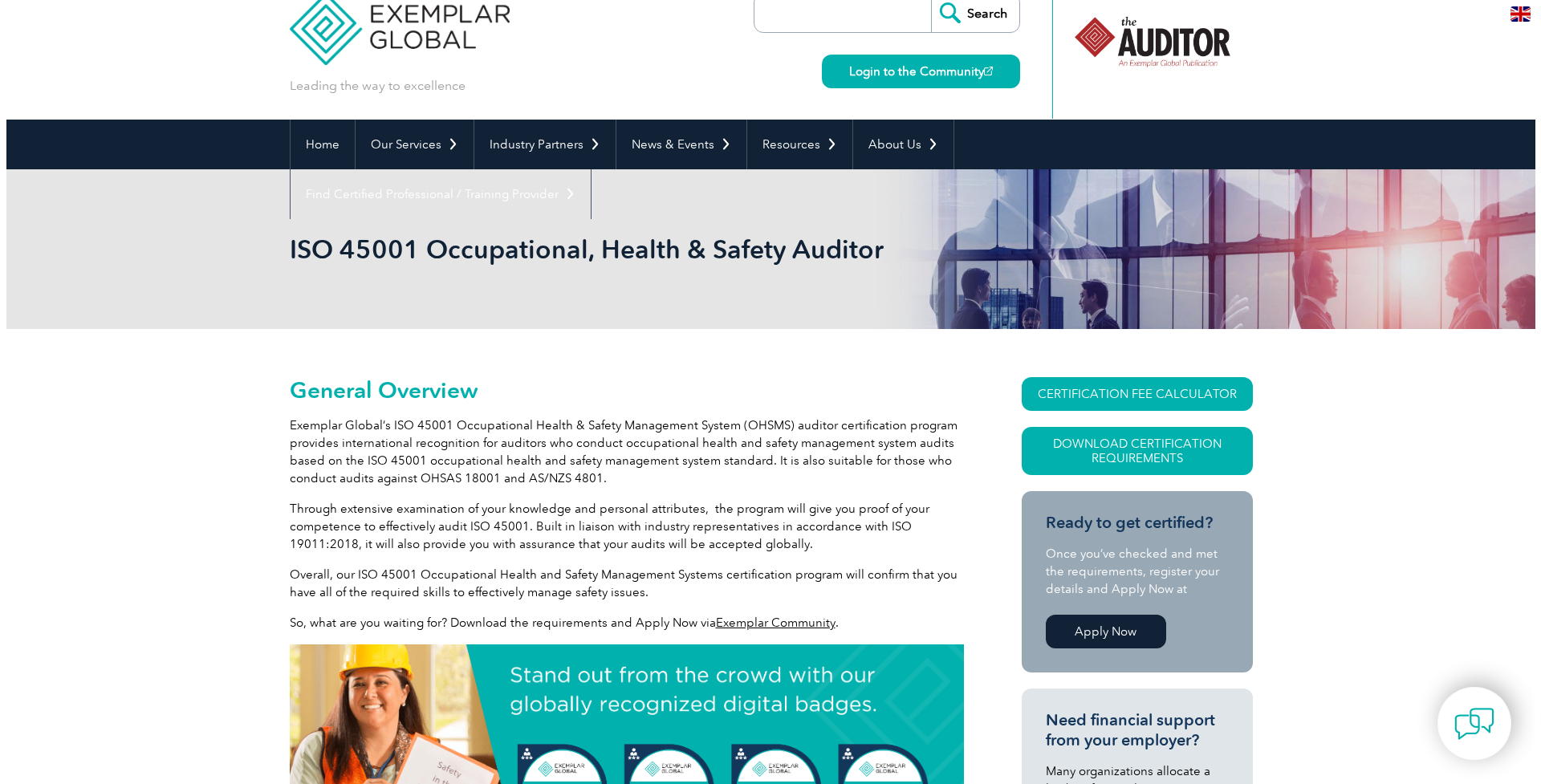
scroll to position [120, 0]
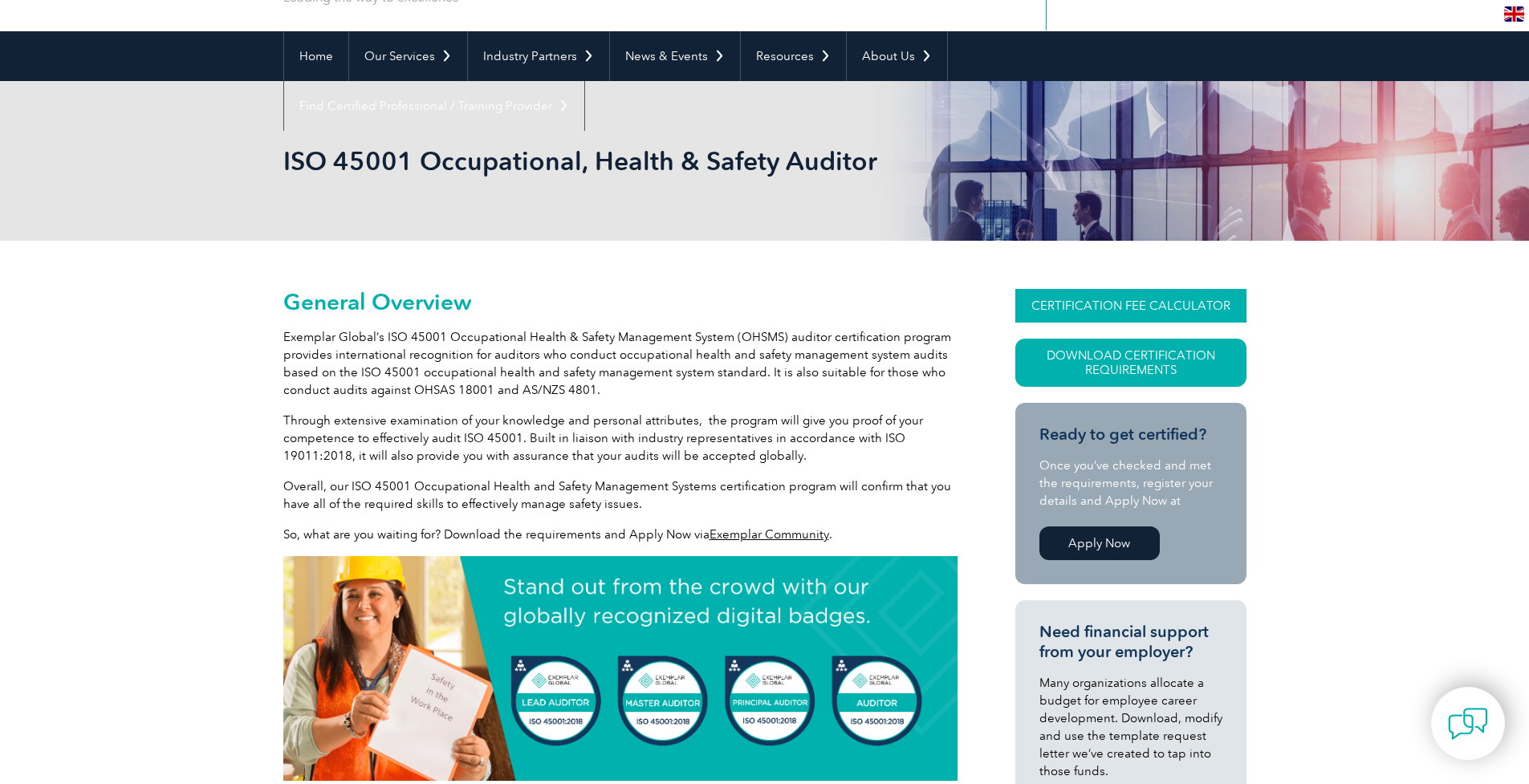
click at [1132, 304] on link "CERTIFICATION FEE CALCULATOR" at bounding box center [1130, 306] width 232 height 34
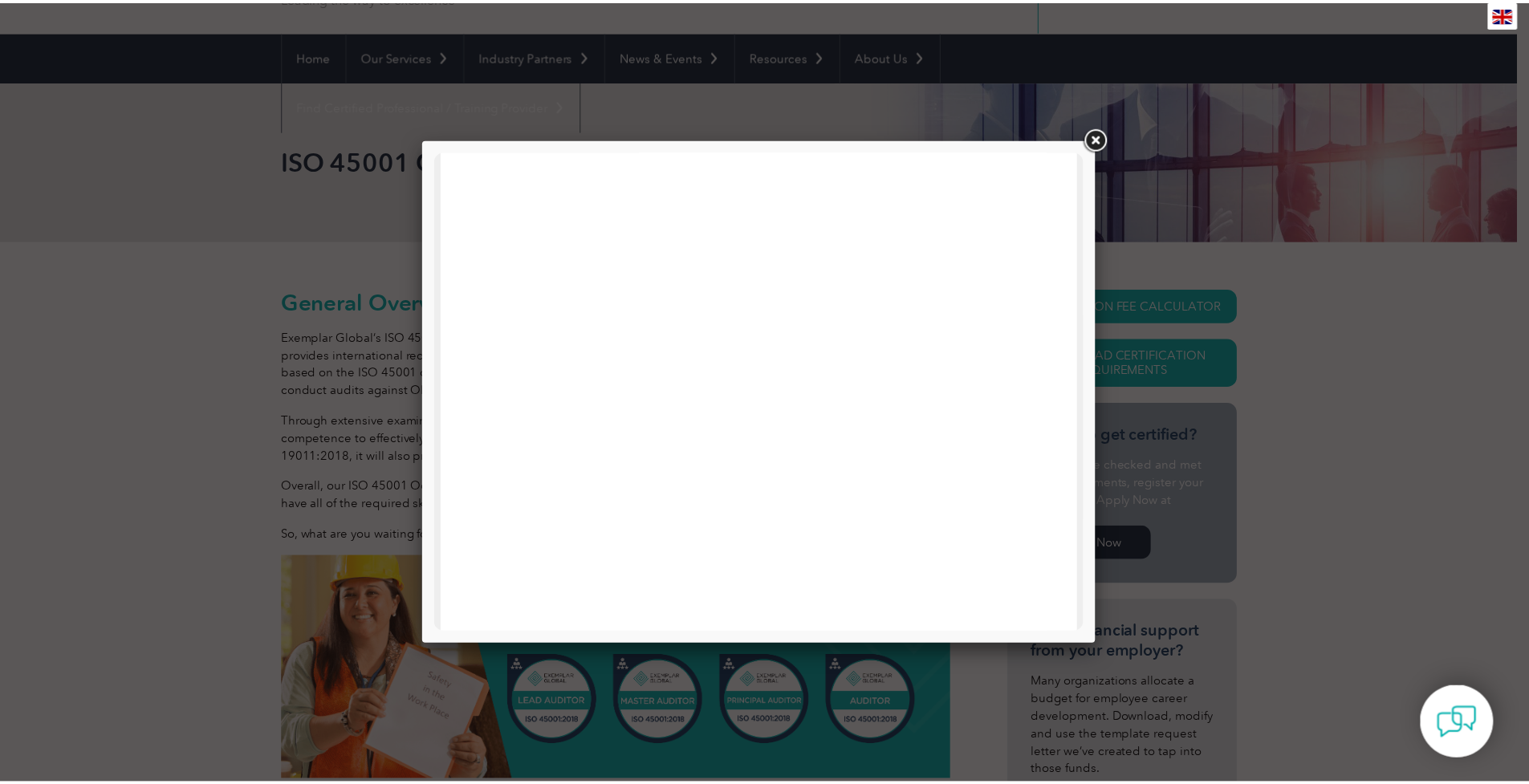
scroll to position [450, 0]
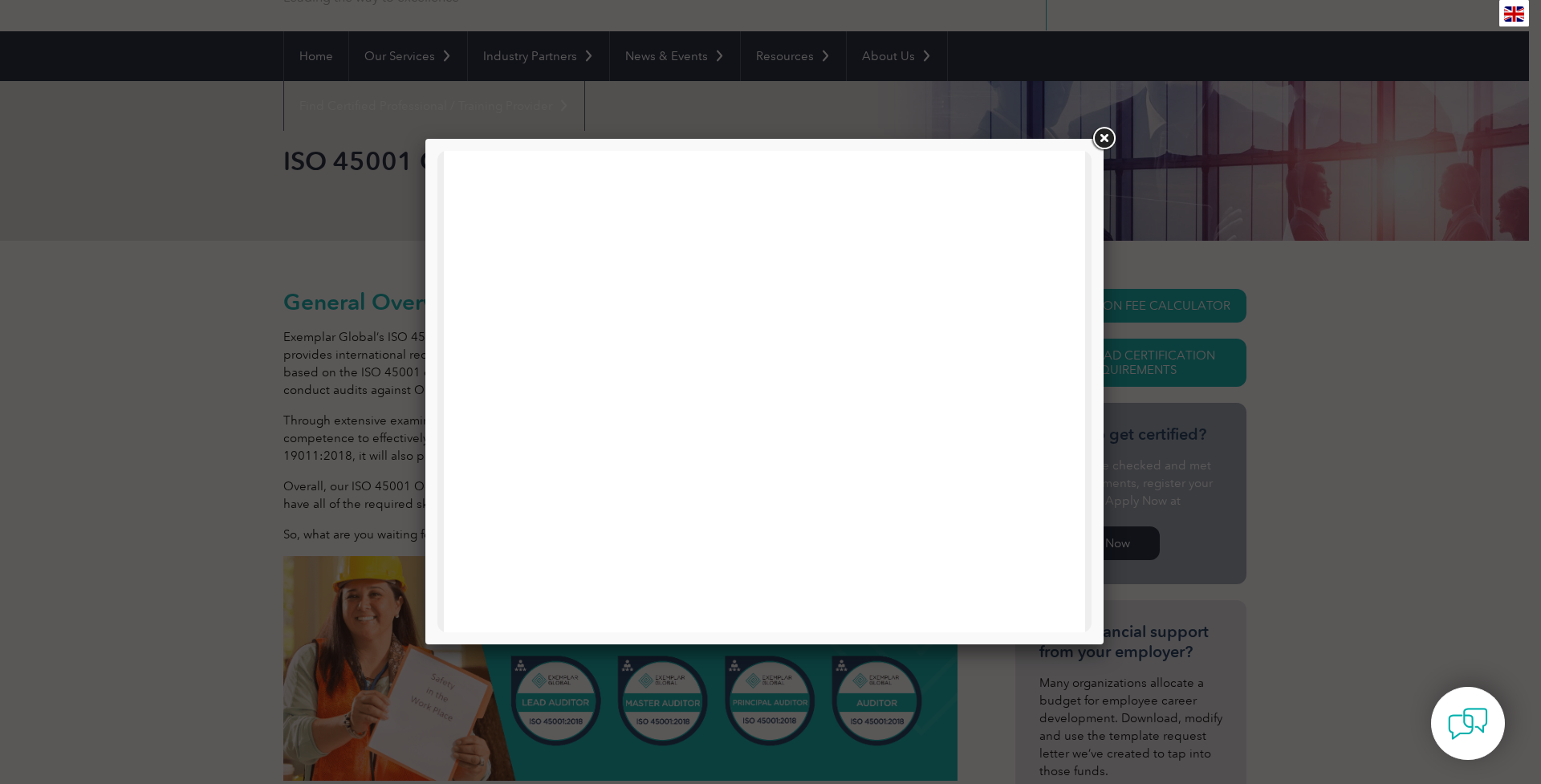
click at [1106, 122] on div at bounding box center [770, 392] width 1541 height 784
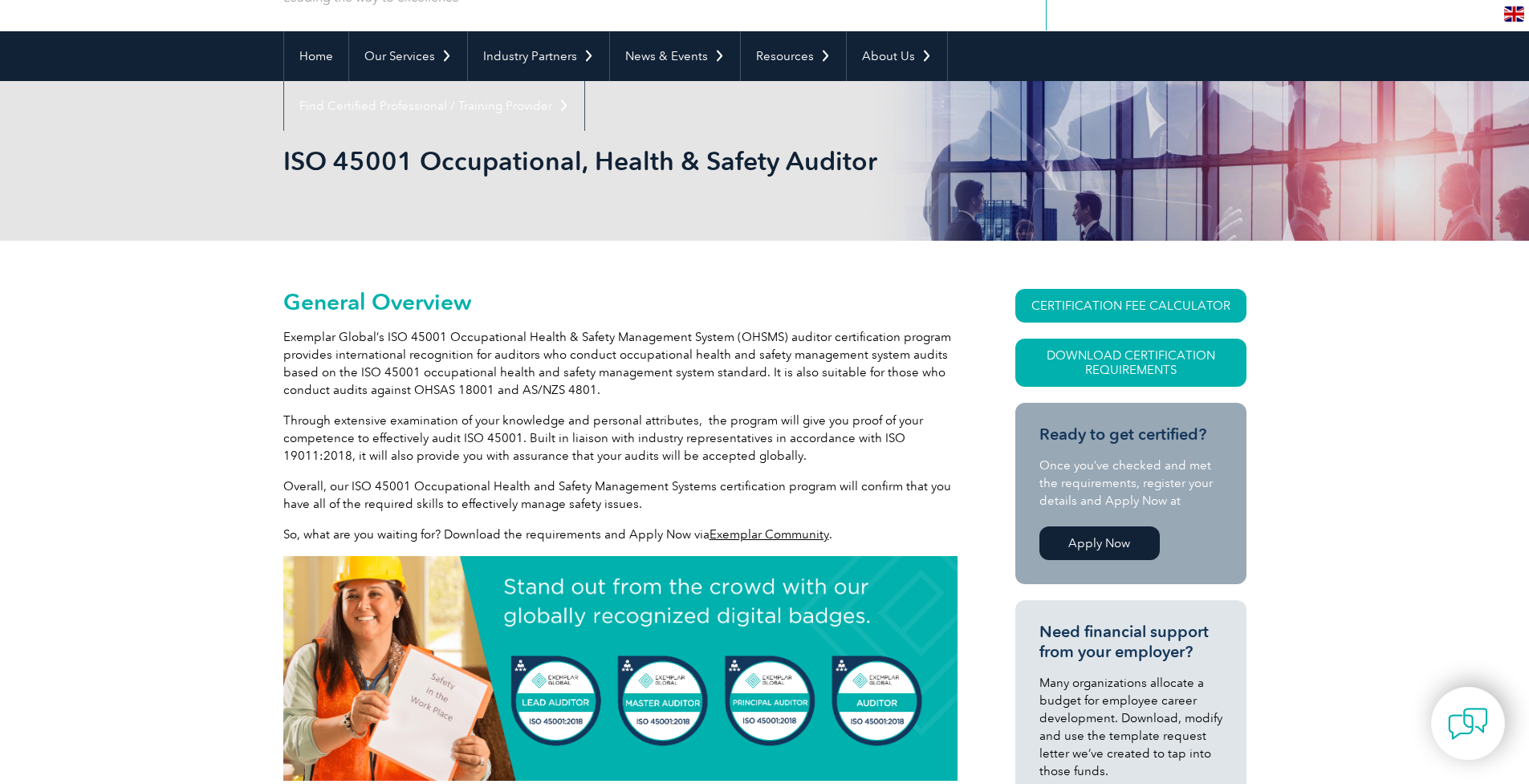
scroll to position [0, 0]
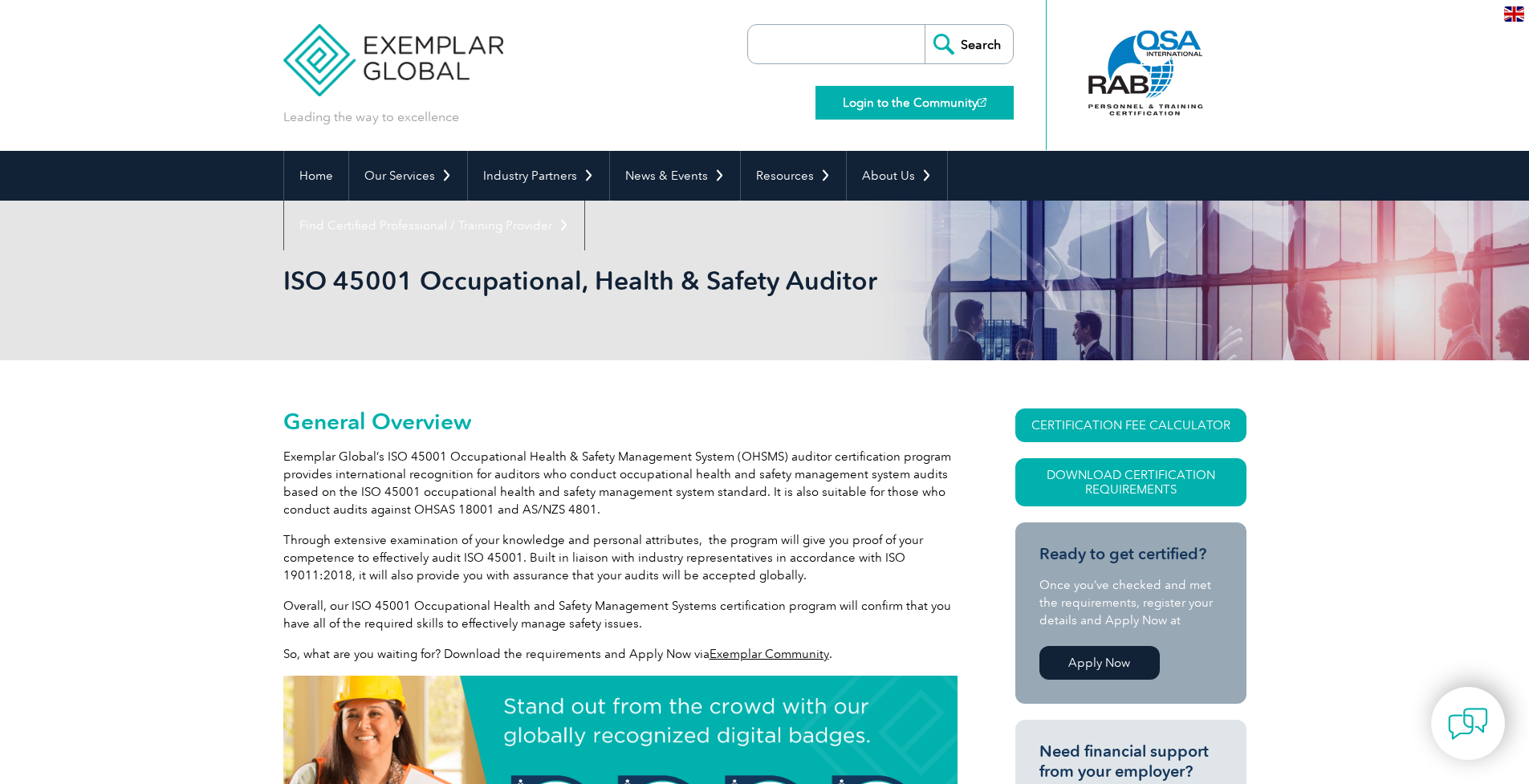
click at [961, 99] on link "Login to the Community" at bounding box center [914, 102] width 199 height 34
click at [1143, 64] on div at bounding box center [1146, 73] width 160 height 88
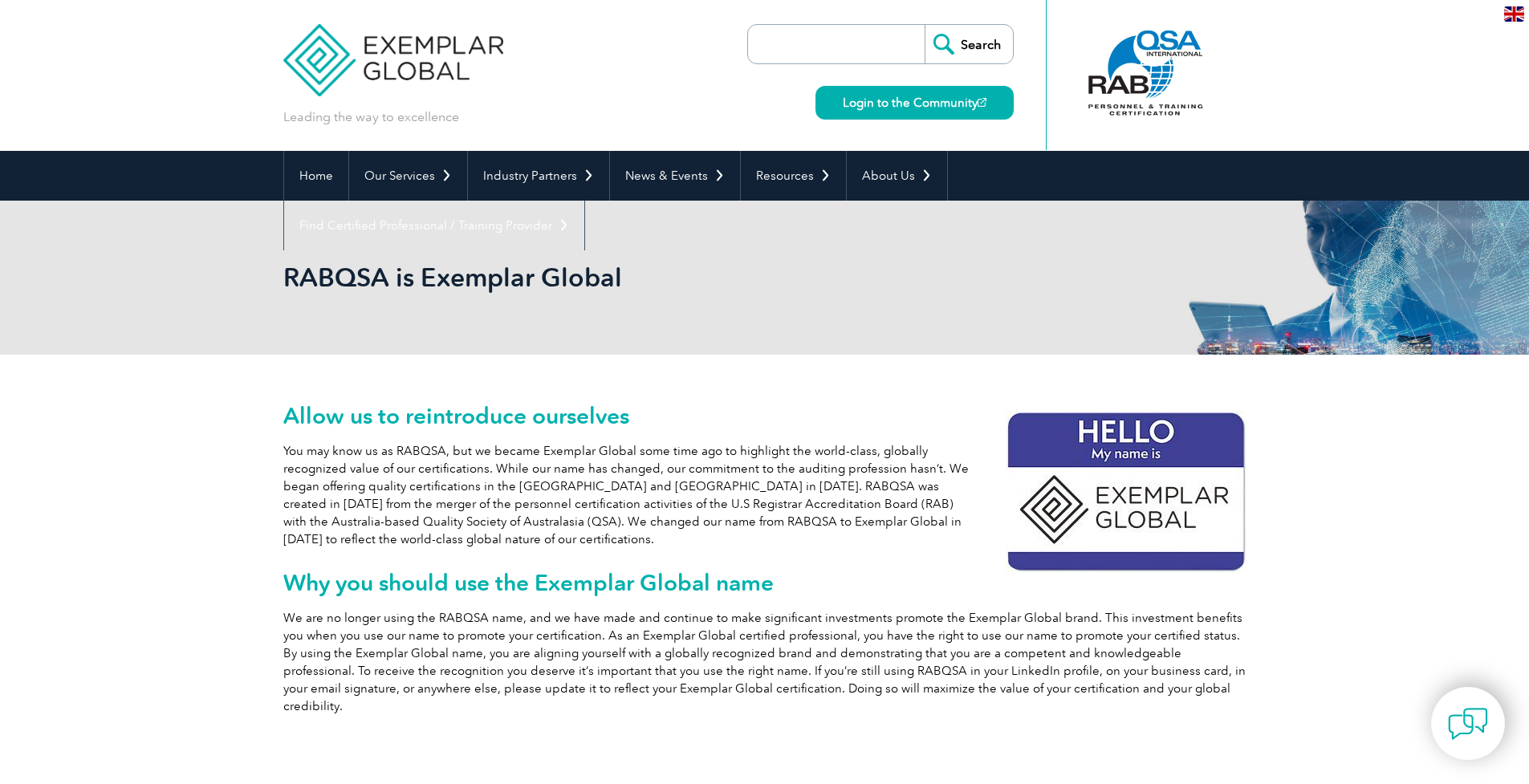
click at [841, 58] on input "search" at bounding box center [840, 44] width 168 height 38
type input "45001"
click at [980, 44] on input "Search" at bounding box center [968, 44] width 88 height 38
